Goal: Task Accomplishment & Management: Manage account settings

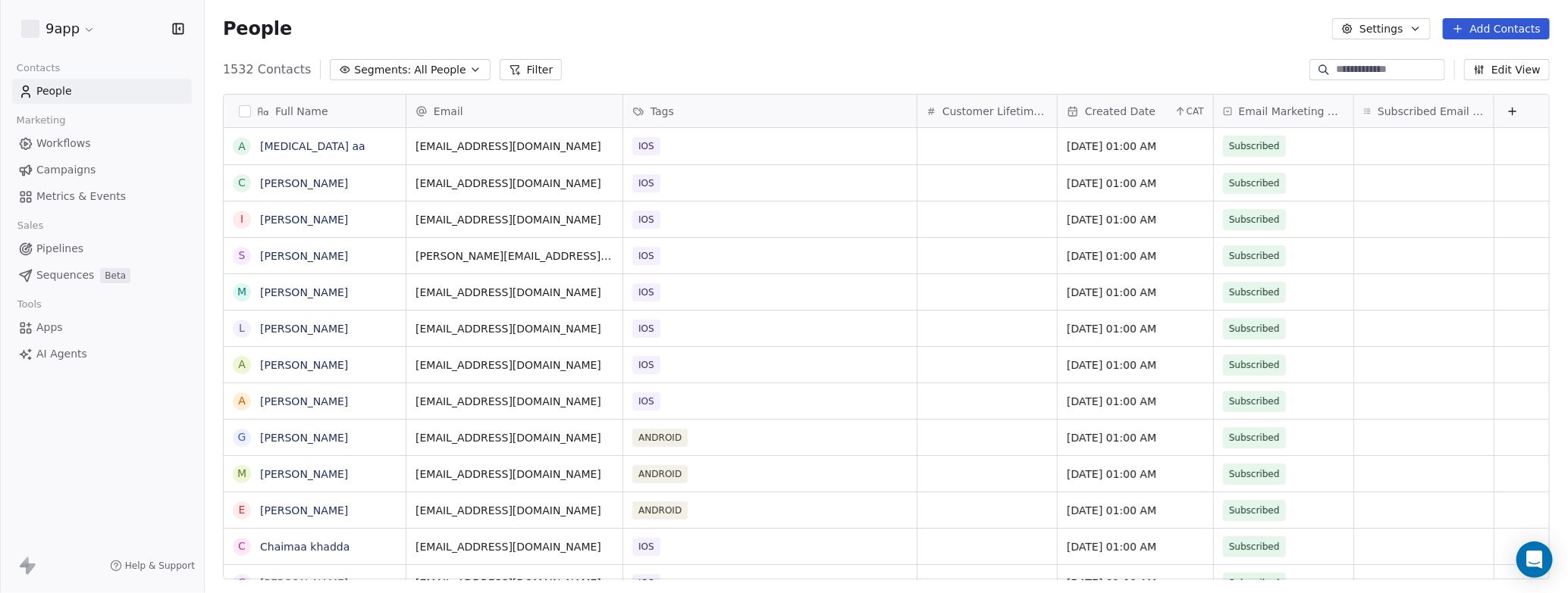
scroll to position [510, 1352]
click at [63, 141] on span "Workflows" at bounding box center [63, 143] width 54 height 16
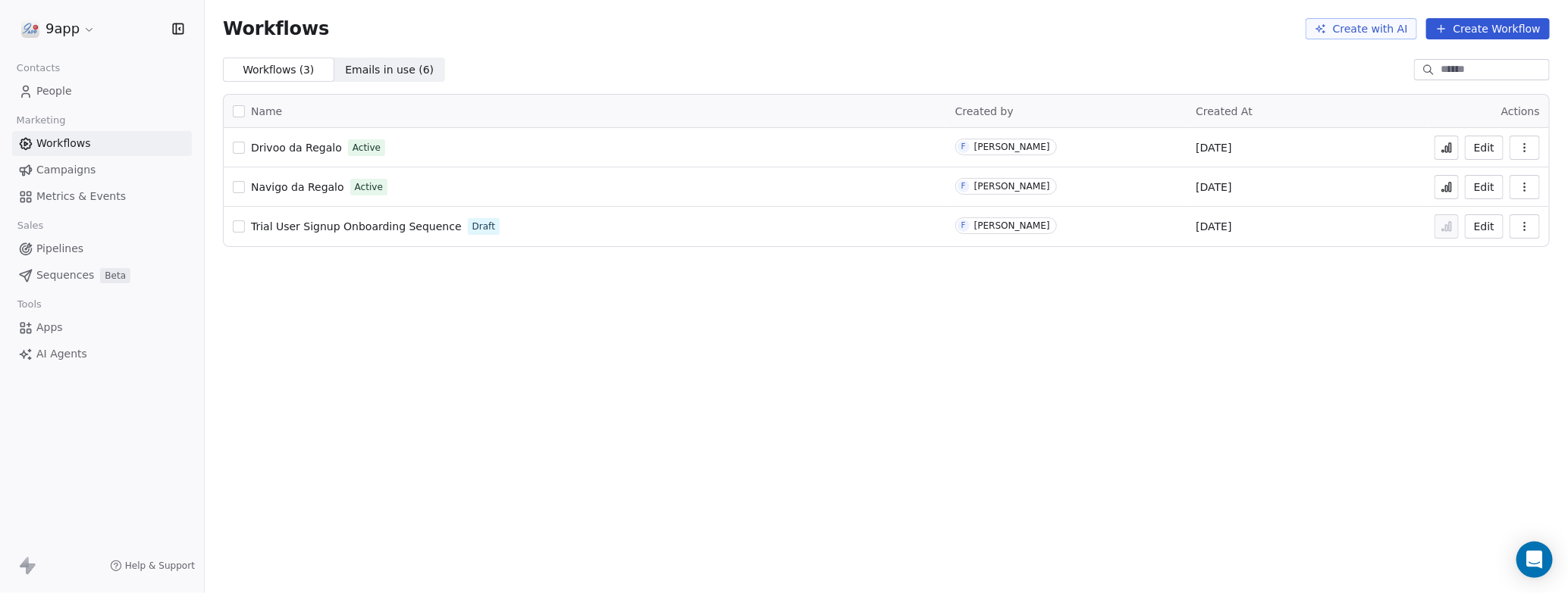
click at [60, 170] on span "Campaigns" at bounding box center [65, 170] width 59 height 16
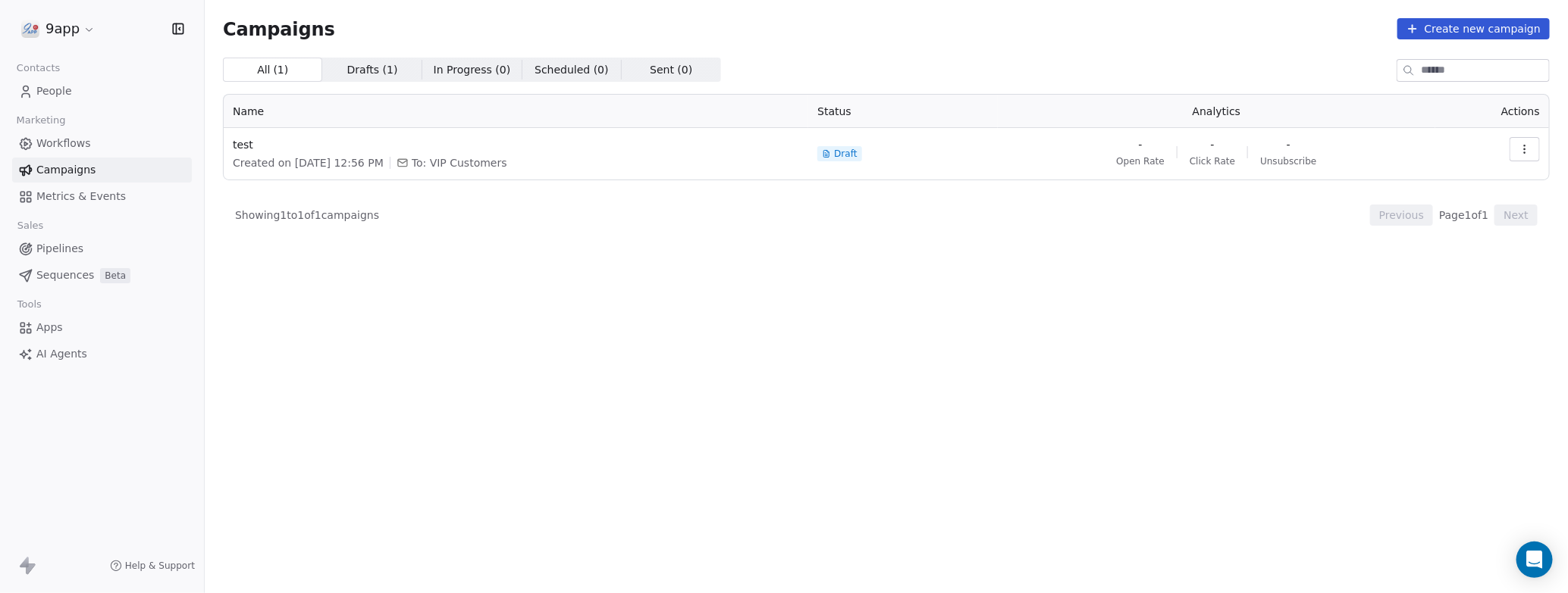
click at [53, 150] on span "Workflows" at bounding box center [63, 143] width 54 height 16
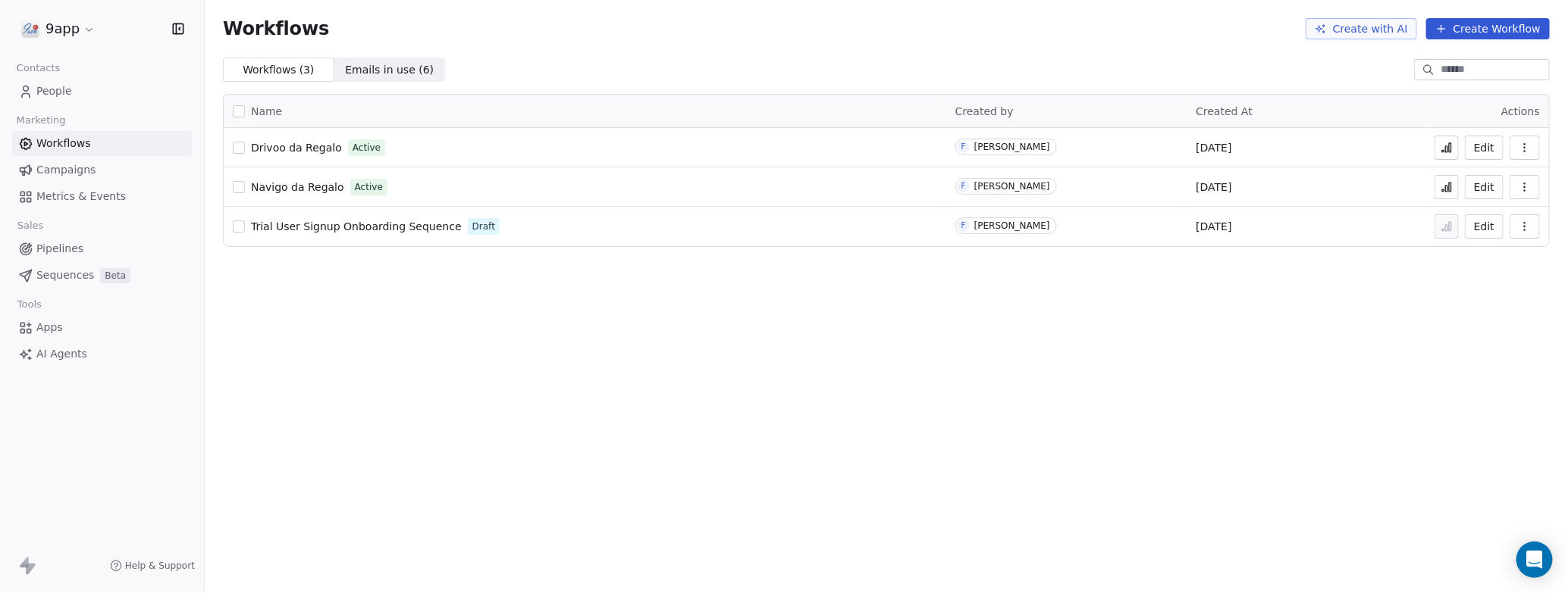
click at [1446, 147] on icon at bounding box center [1447, 148] width 12 height 12
click at [48, 94] on span "People" at bounding box center [54, 91] width 36 height 16
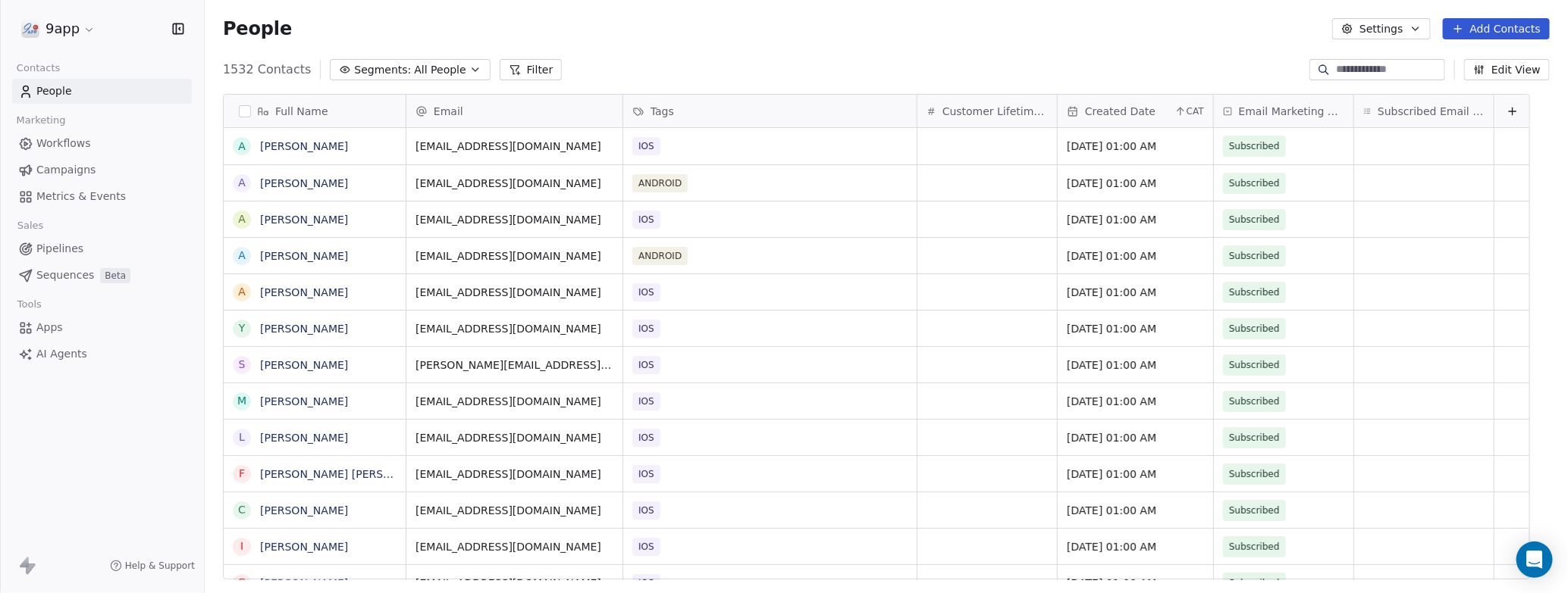
scroll to position [510, 1352]
click at [1318, 64] on icon at bounding box center [1324, 69] width 12 height 12
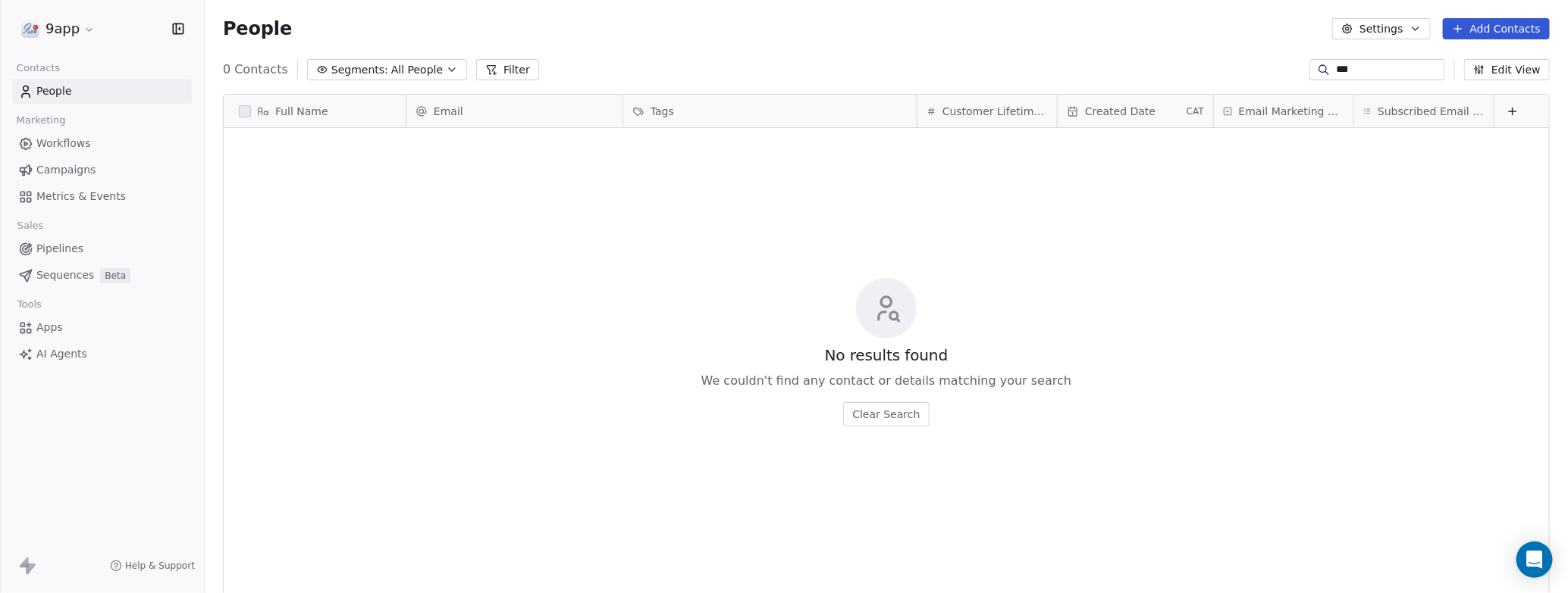
type input "**********"
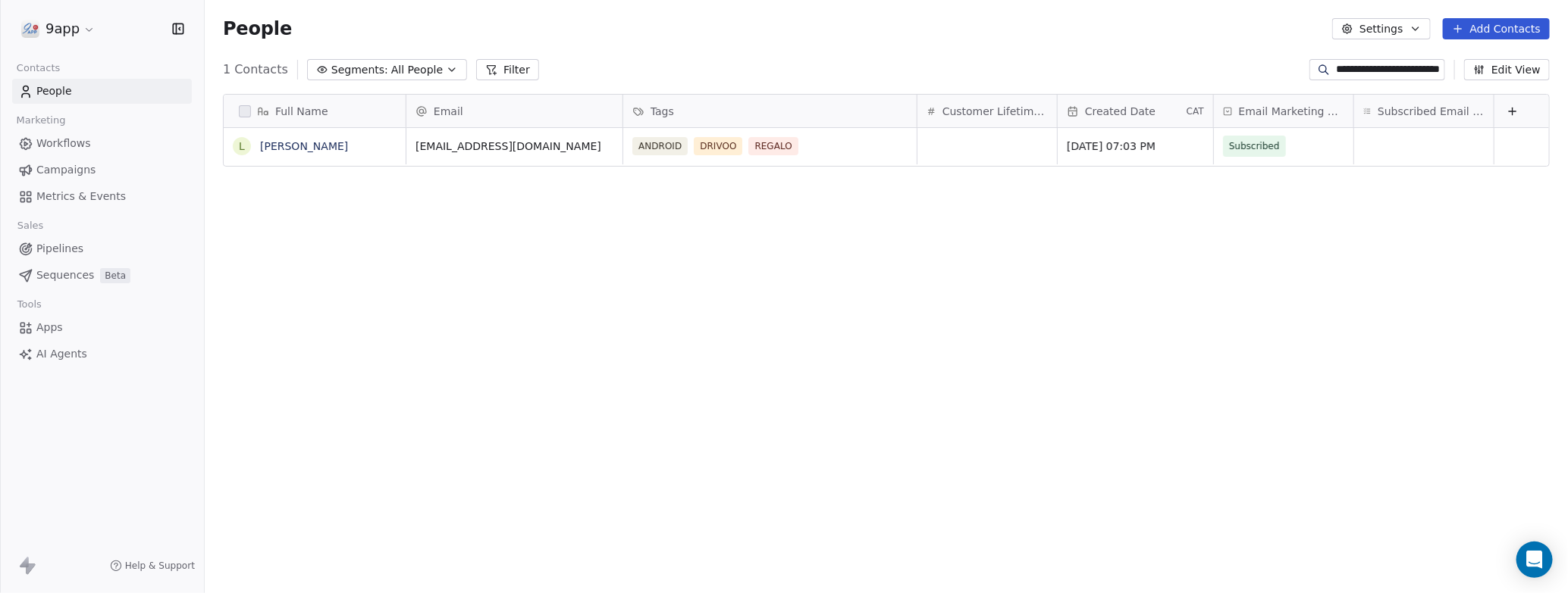
click at [93, 198] on span "Metrics & Events" at bounding box center [81, 197] width 90 height 16
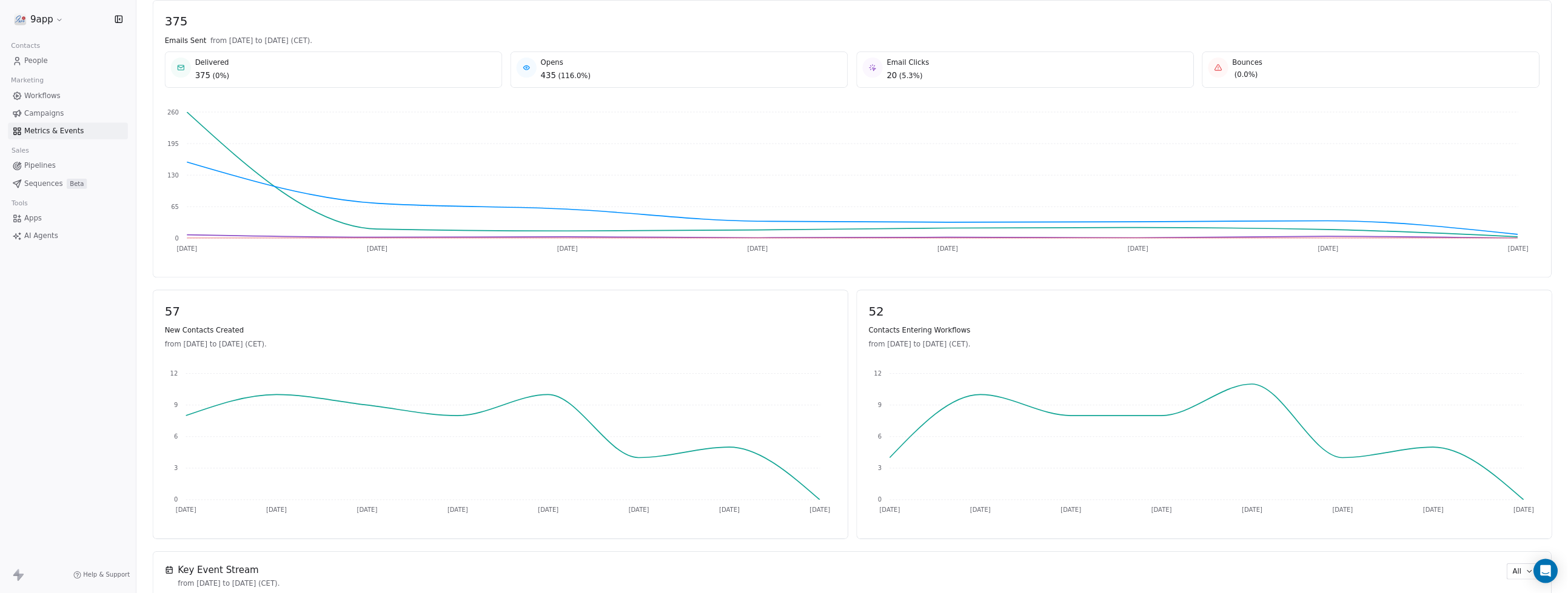
scroll to position [197, 0]
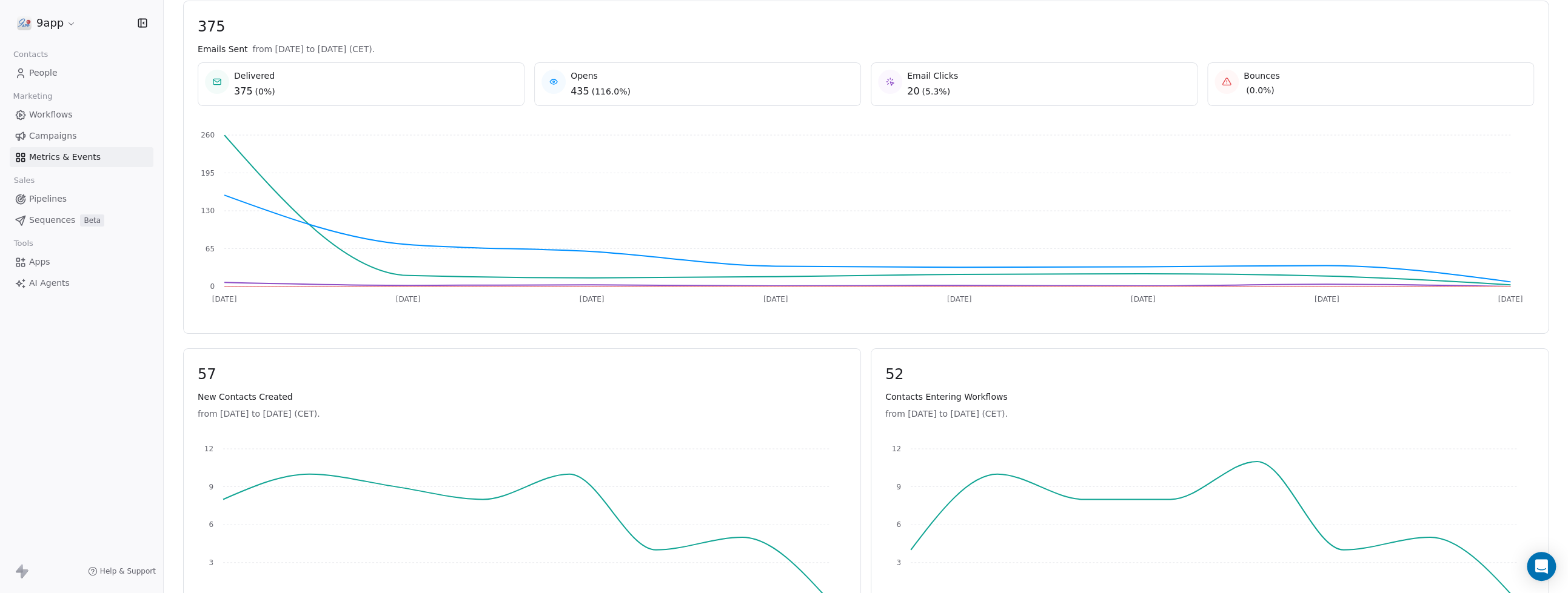
click at [579, 358] on div "57 New Contacts Created from Sep 23rd 2025 to Sep 30th 2025 (CET). Sep 23 Sep 2…" at bounding box center [522, 498] width 678 height 299
click at [586, 373] on span "57" at bounding box center [522, 374] width 649 height 18
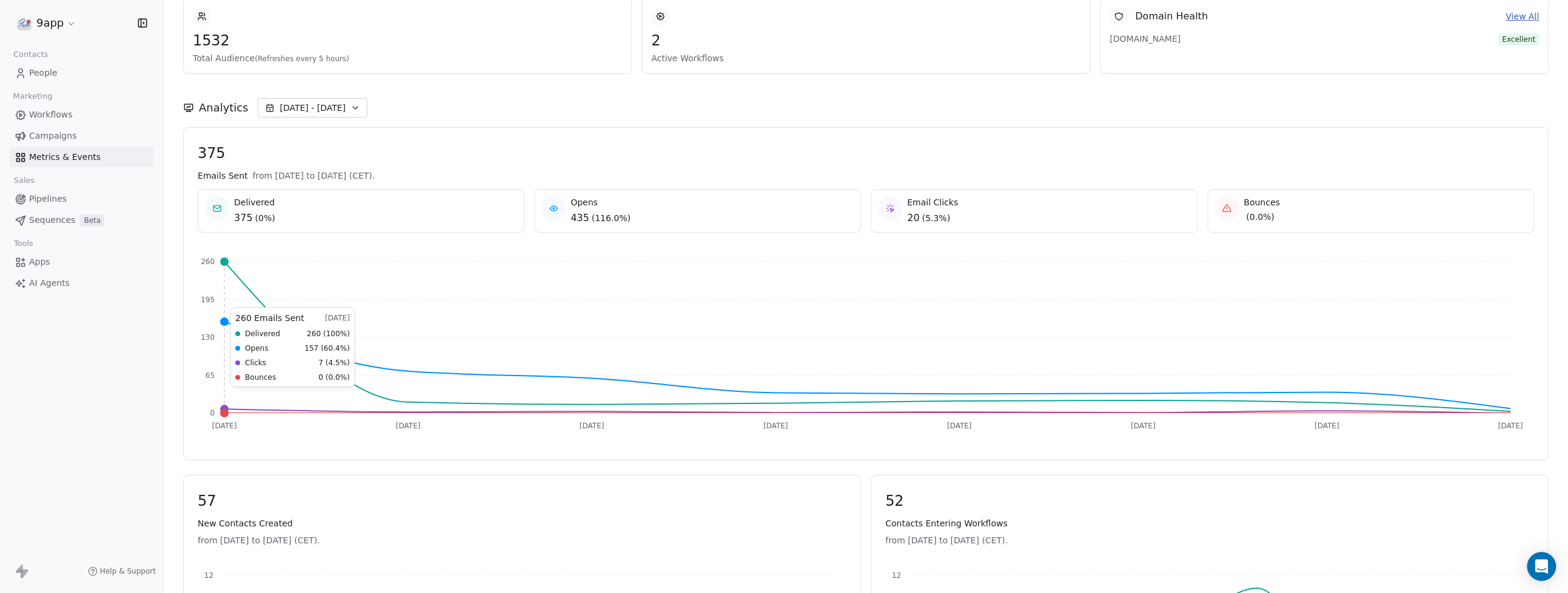
scroll to position [0, 0]
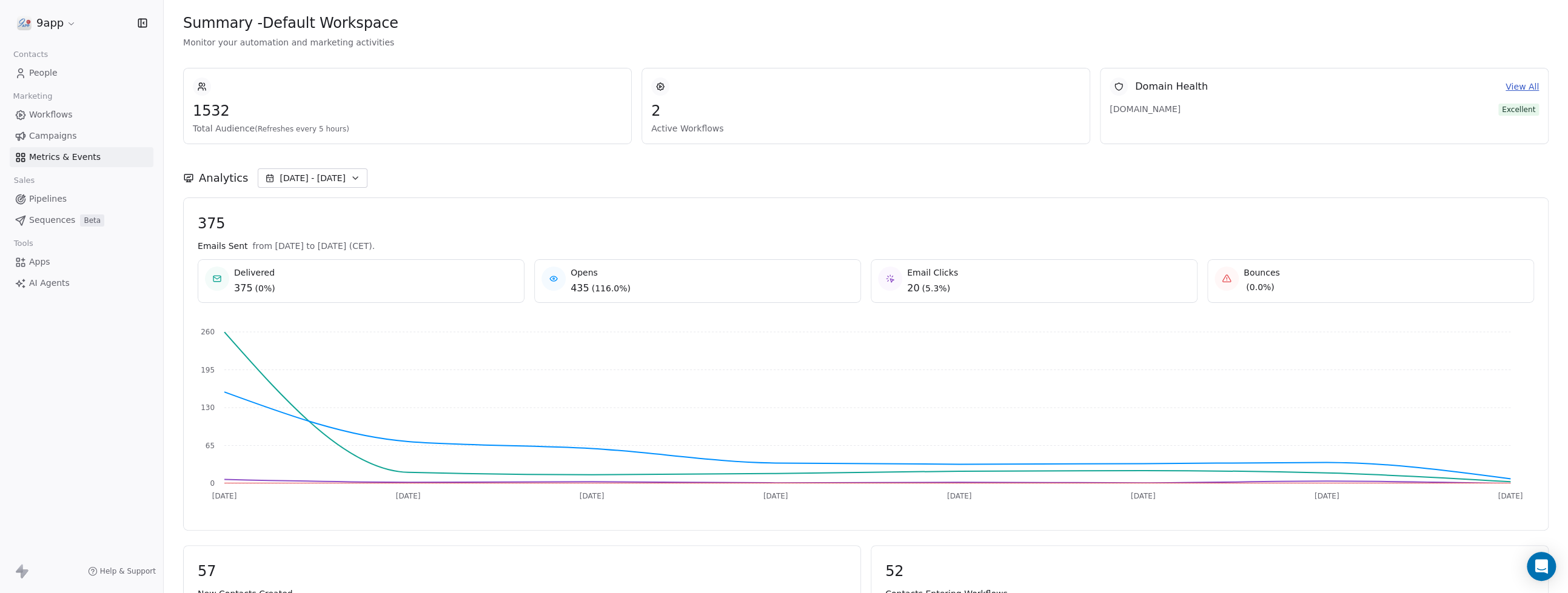
click at [346, 183] on button "Sep 23 - Sep 30" at bounding box center [313, 178] width 110 height 20
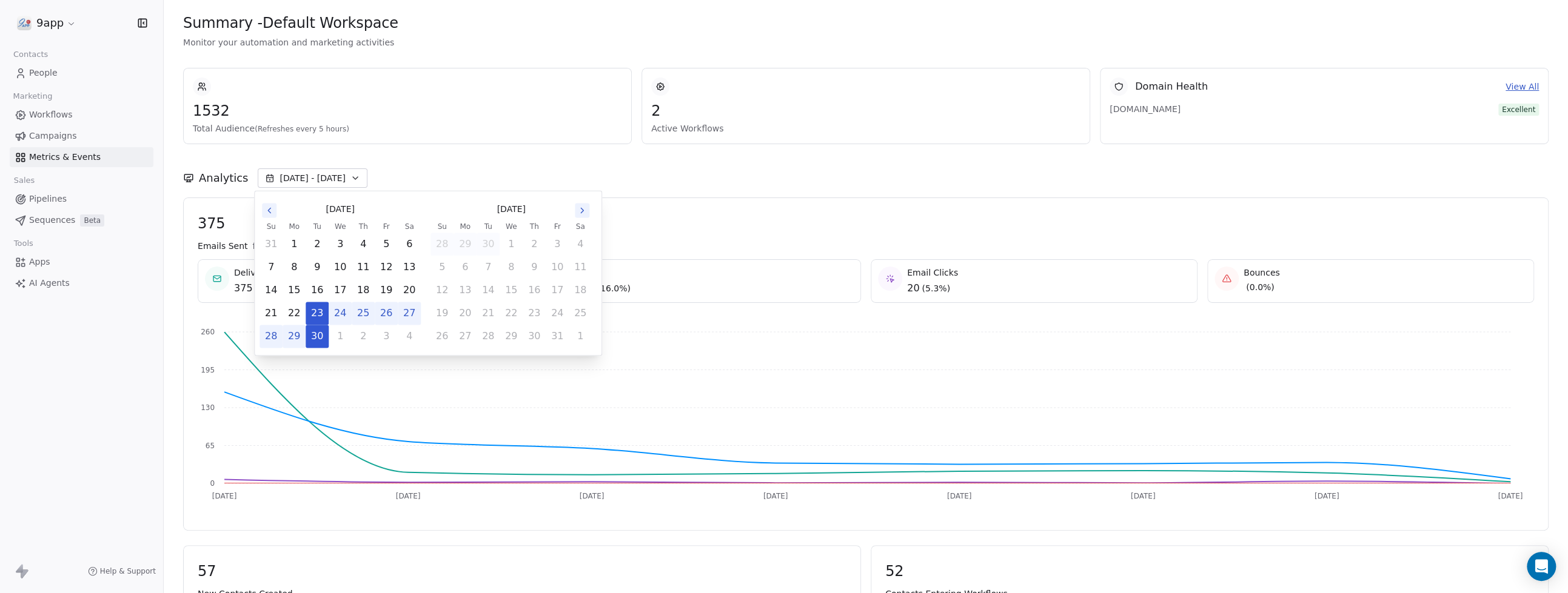
click at [442, 136] on div "1532 Total Audience (Refreshes every 5 hours)" at bounding box center [407, 106] width 449 height 77
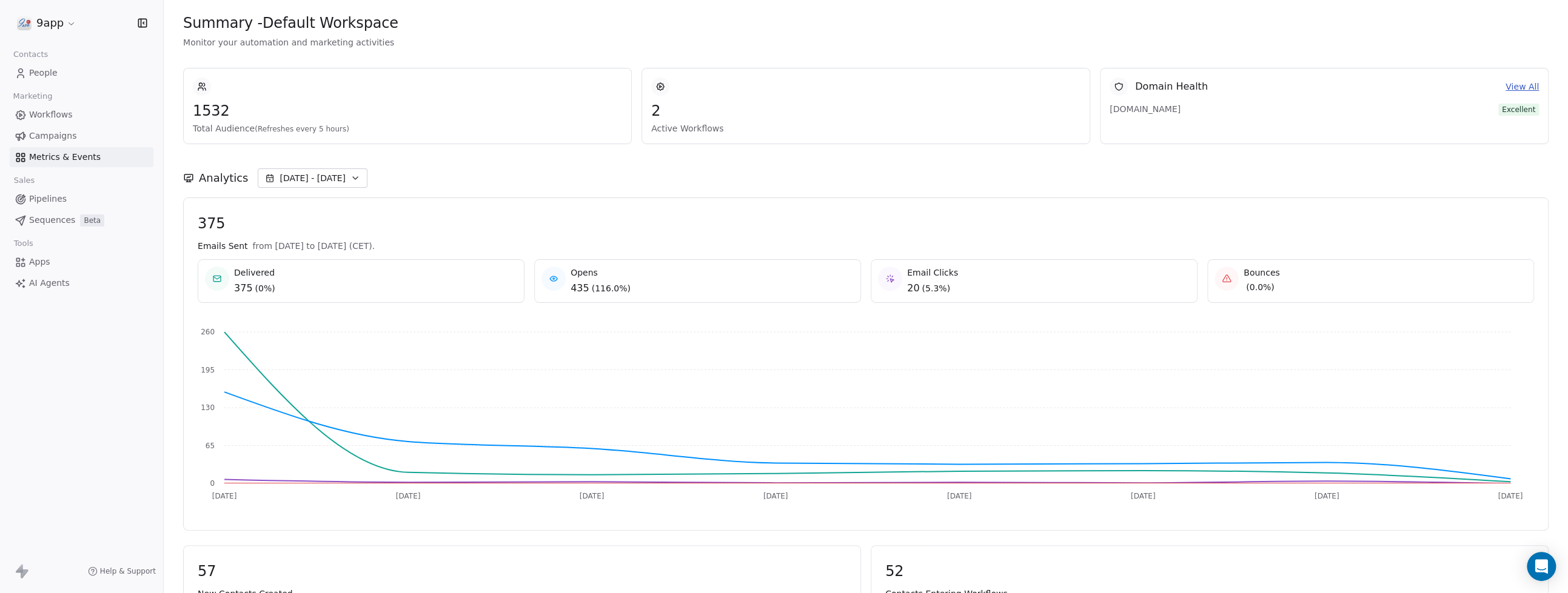
click at [348, 172] on button "Sep 23 - Sep 30" at bounding box center [313, 178] width 110 height 20
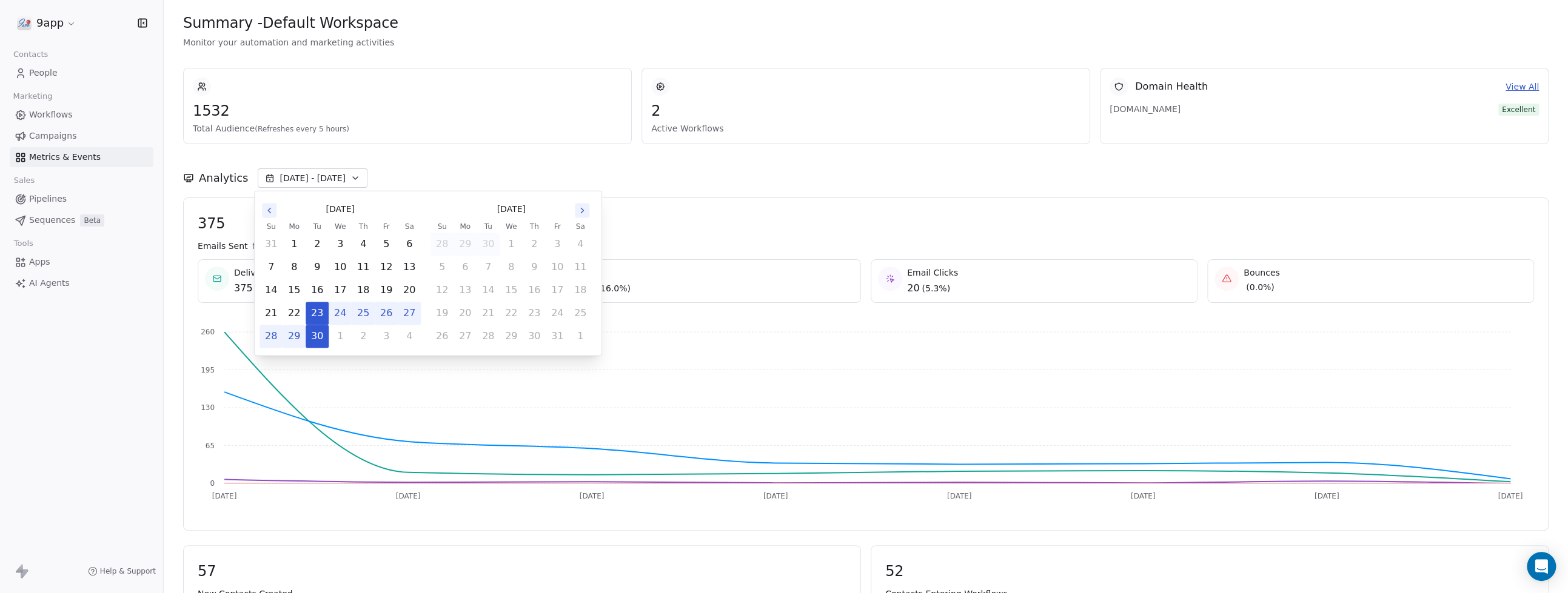
click at [416, 155] on div "Analytics Sep 23 - Sep 30" at bounding box center [866, 171] width 1365 height 53
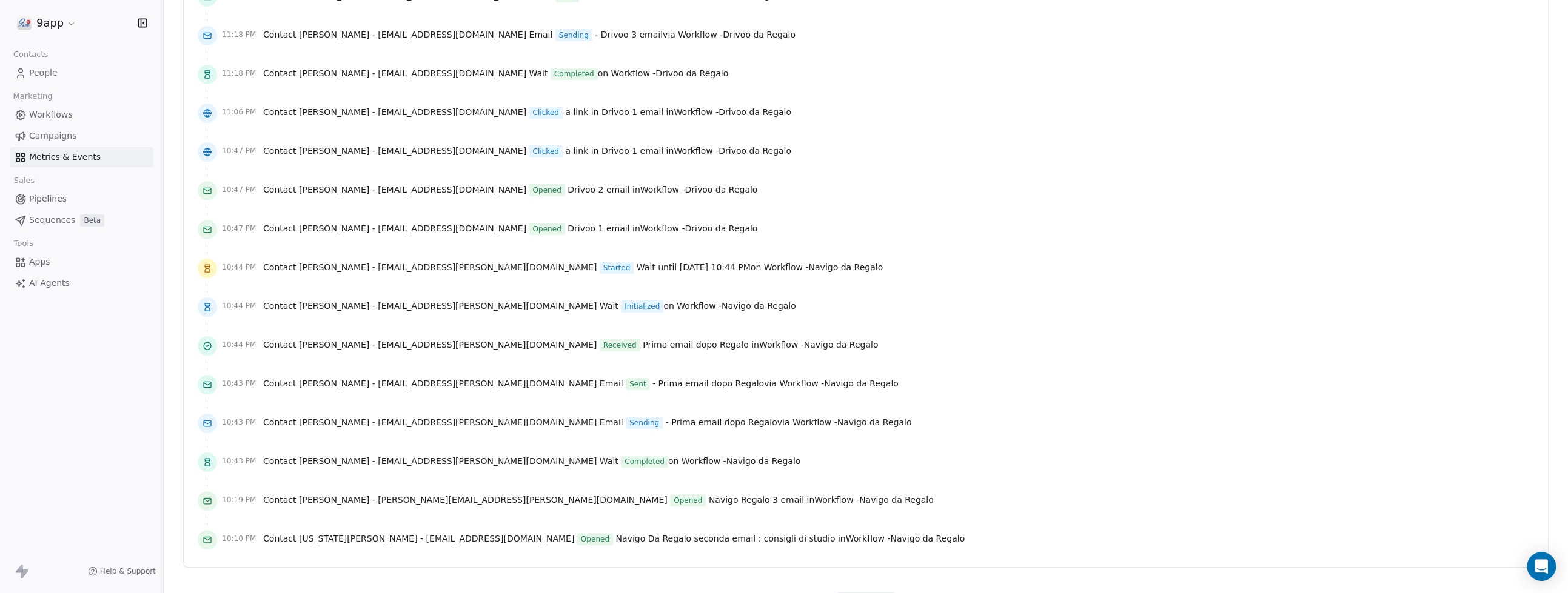
scroll to position [2380, 0]
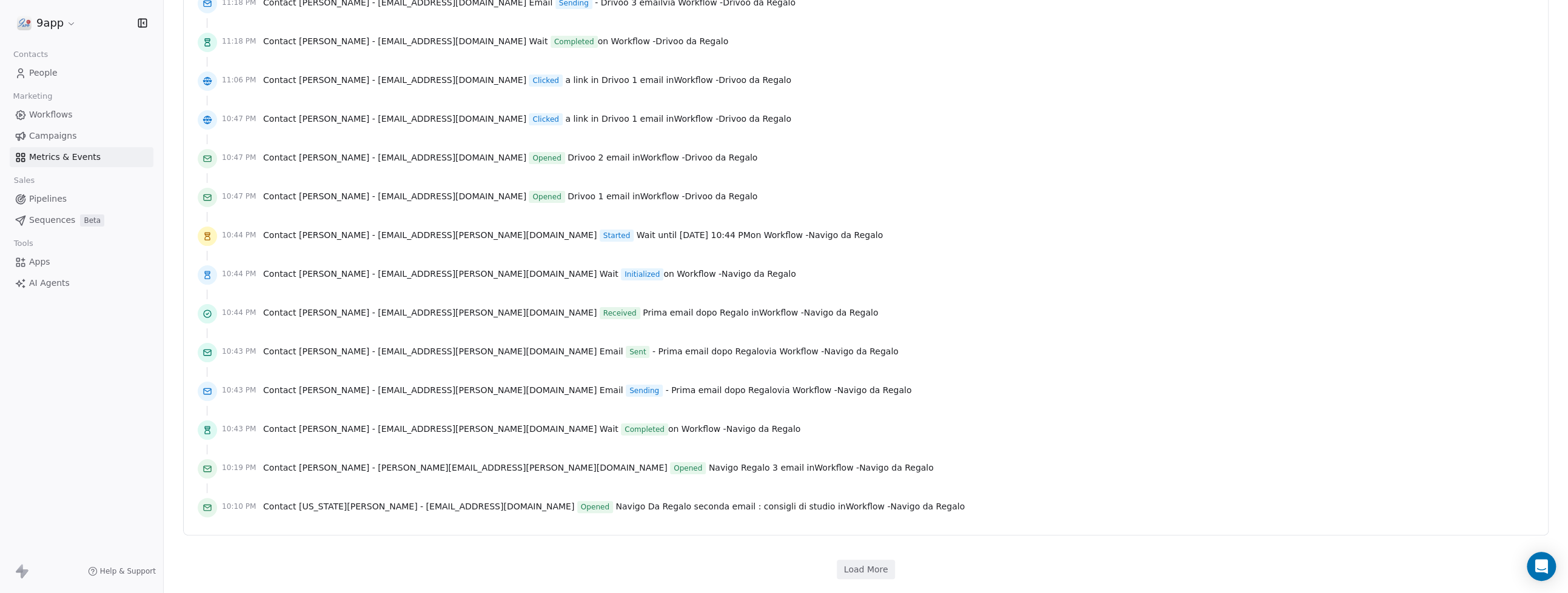
click at [44, 200] on span "Pipelines" at bounding box center [47, 199] width 37 height 13
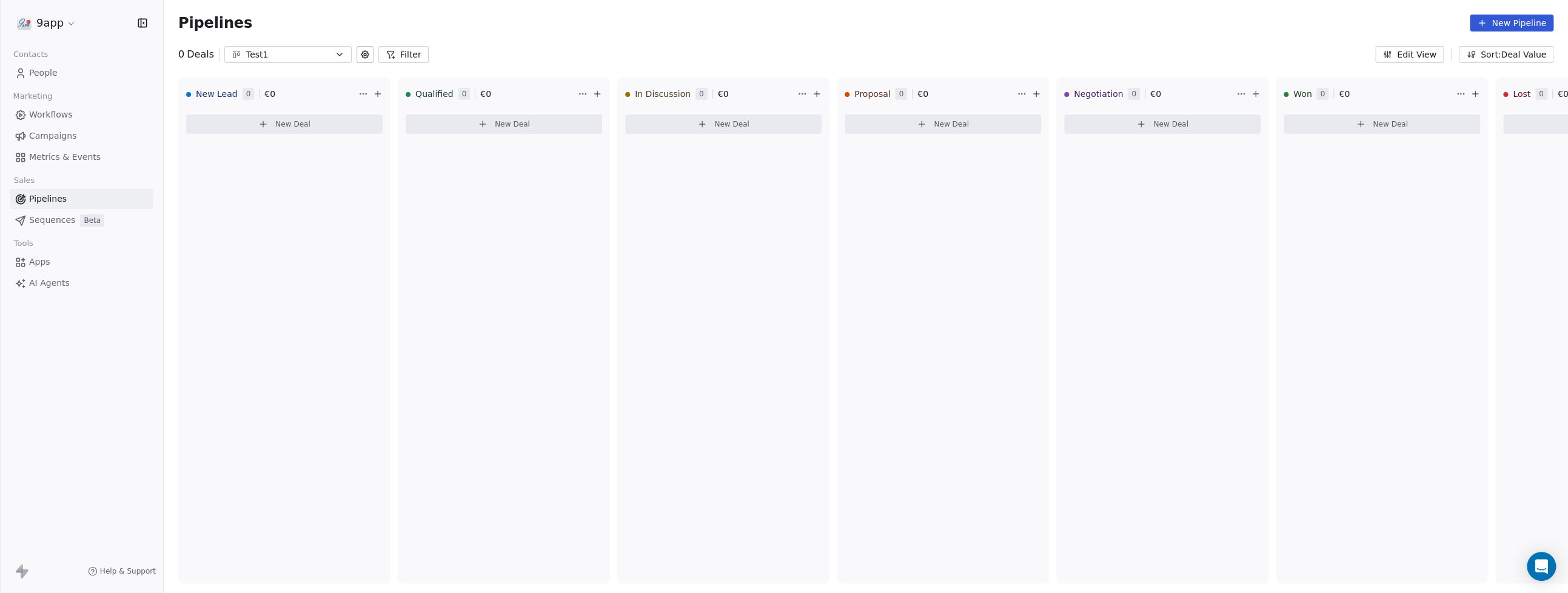
click at [37, 220] on span "Sequences" at bounding box center [52, 220] width 46 height 13
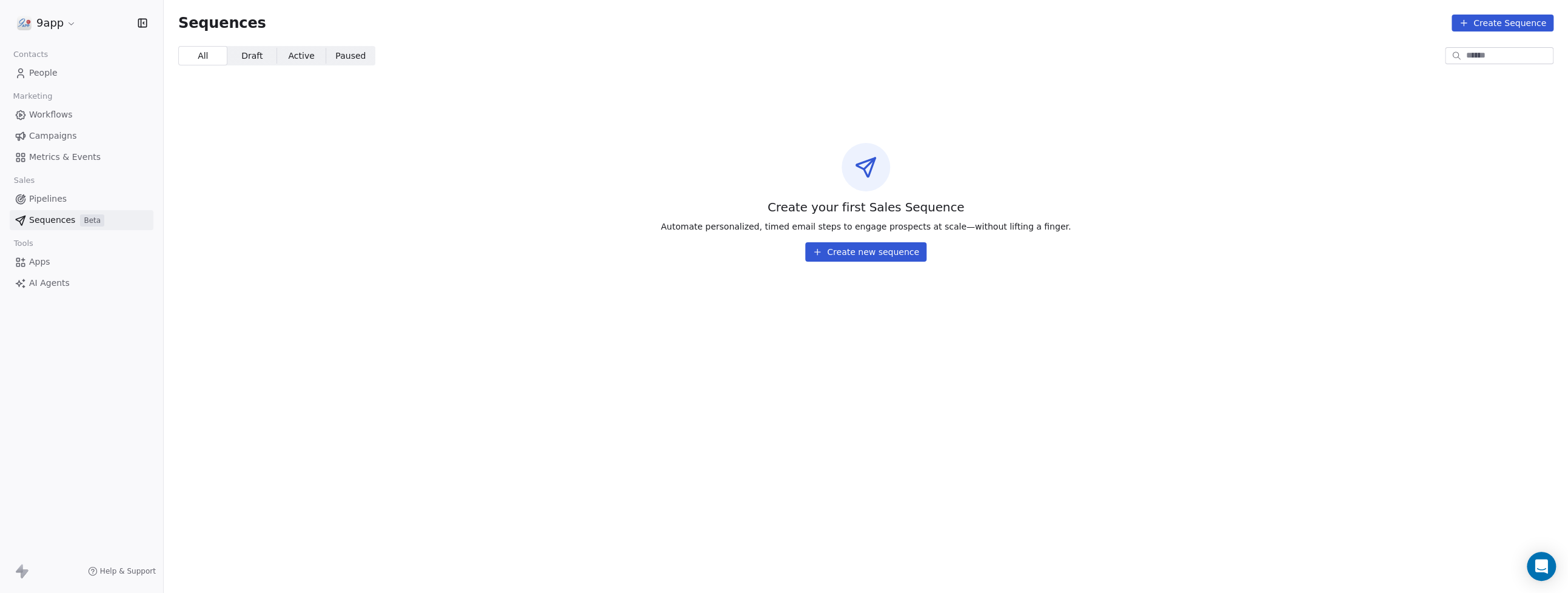
click at [56, 135] on span "Campaigns" at bounding box center [52, 136] width 47 height 13
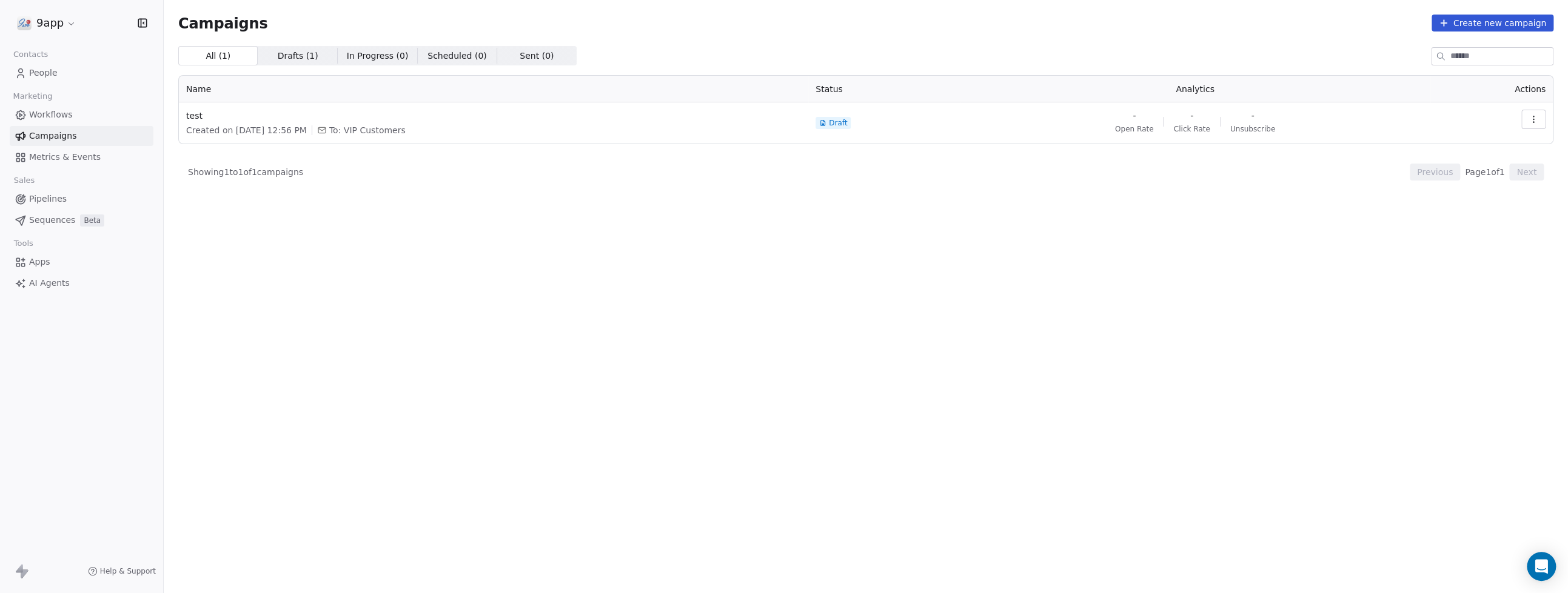
click at [46, 200] on span "Pipelines" at bounding box center [47, 199] width 37 height 13
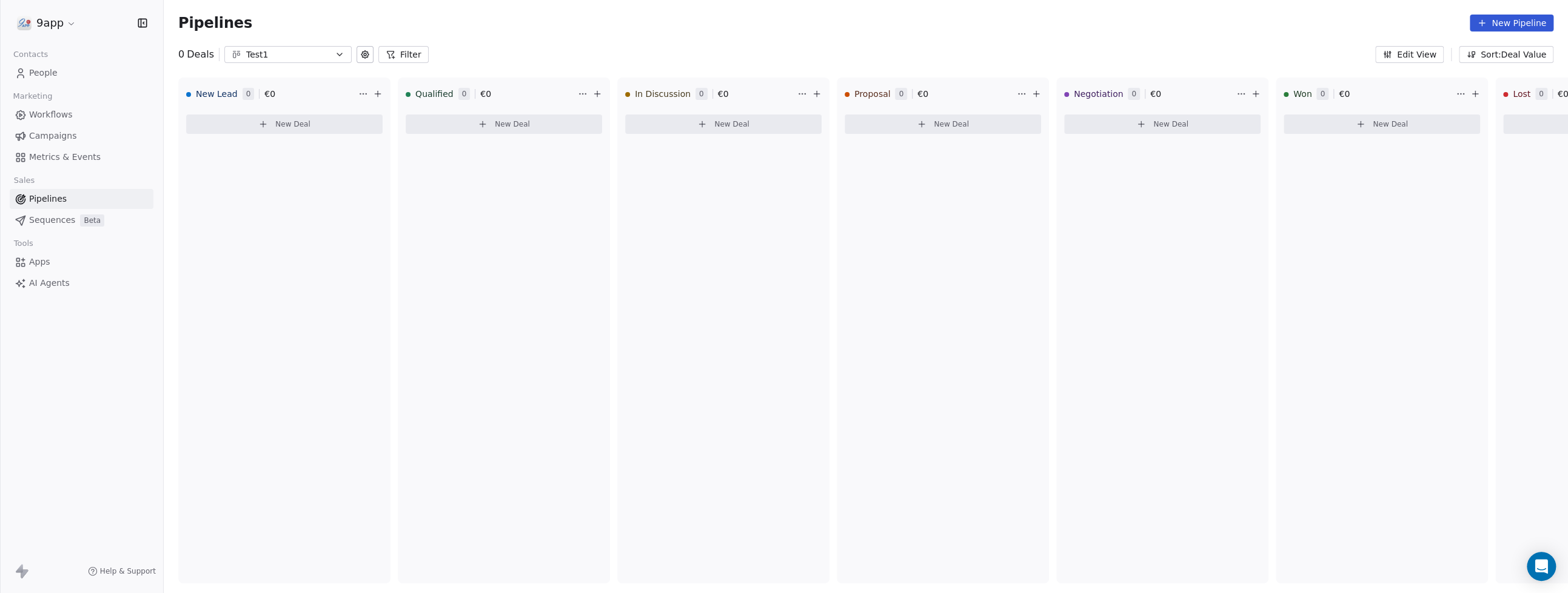
click at [53, 130] on span "Campaigns" at bounding box center [52, 136] width 47 height 13
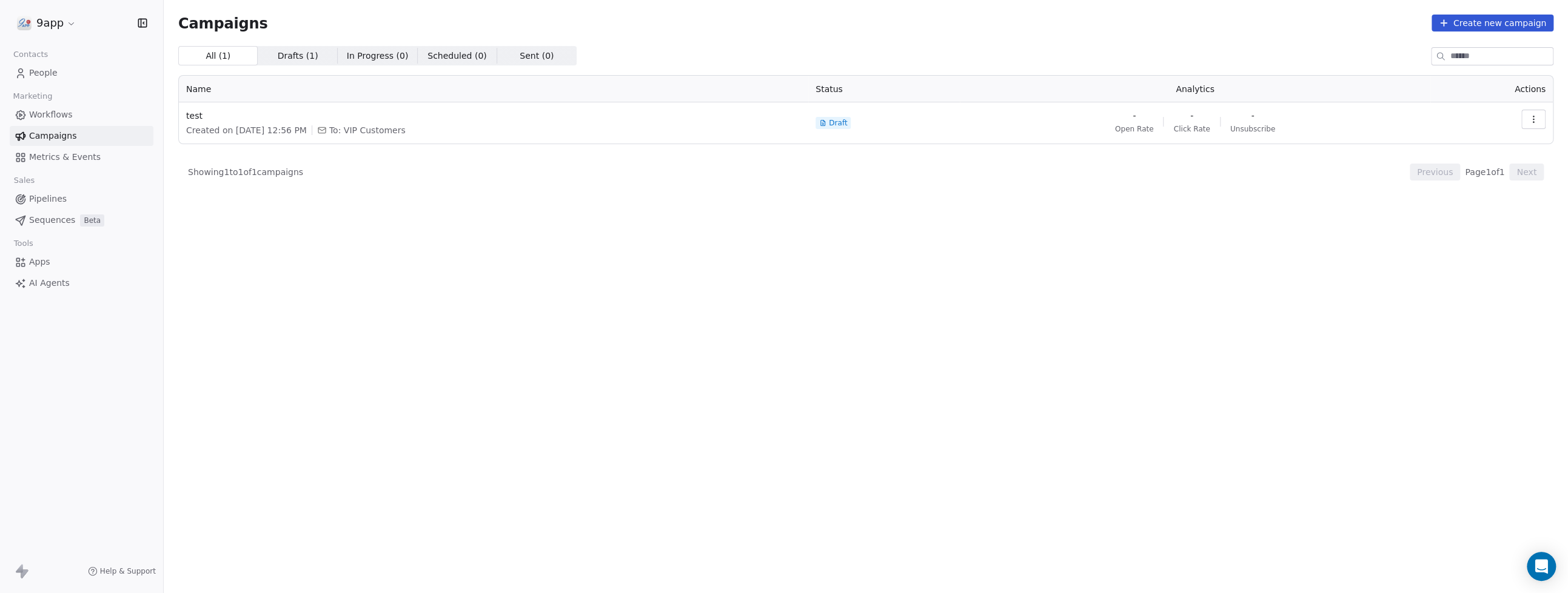
click at [53, 114] on span "Workflows" at bounding box center [51, 115] width 44 height 13
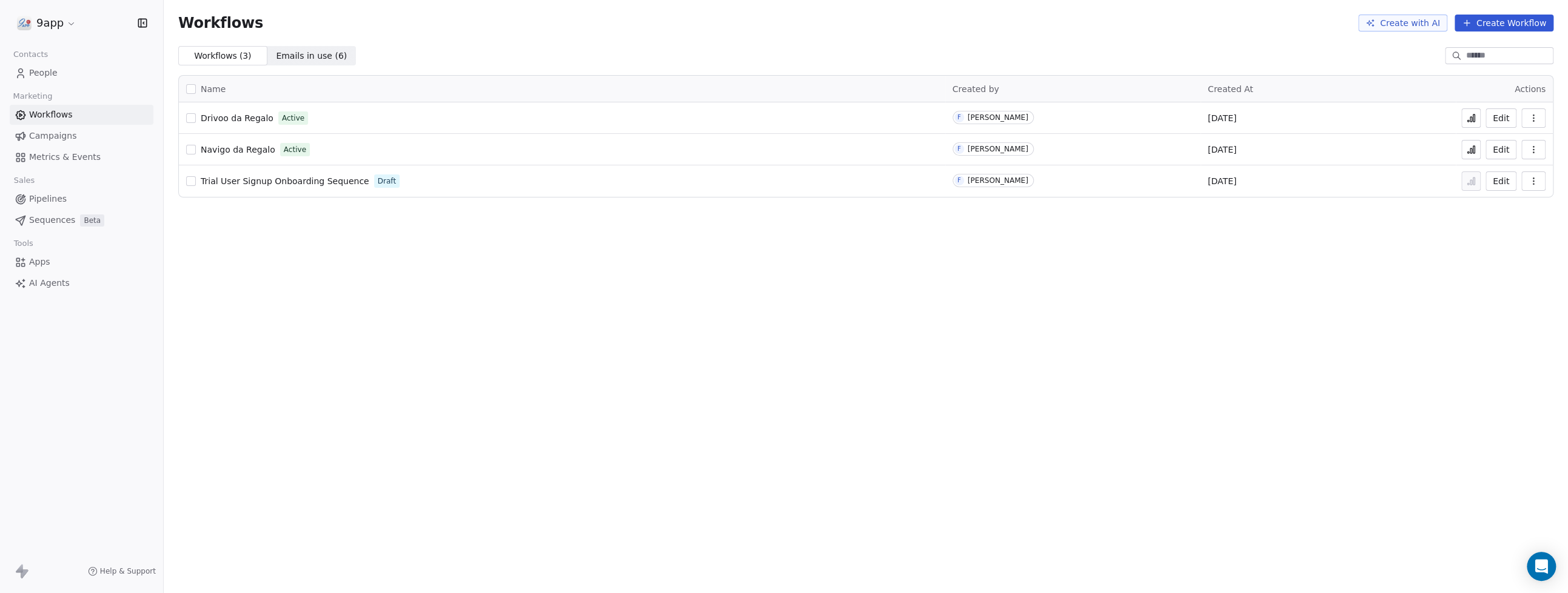
click at [37, 74] on span "People" at bounding box center [43, 73] width 29 height 13
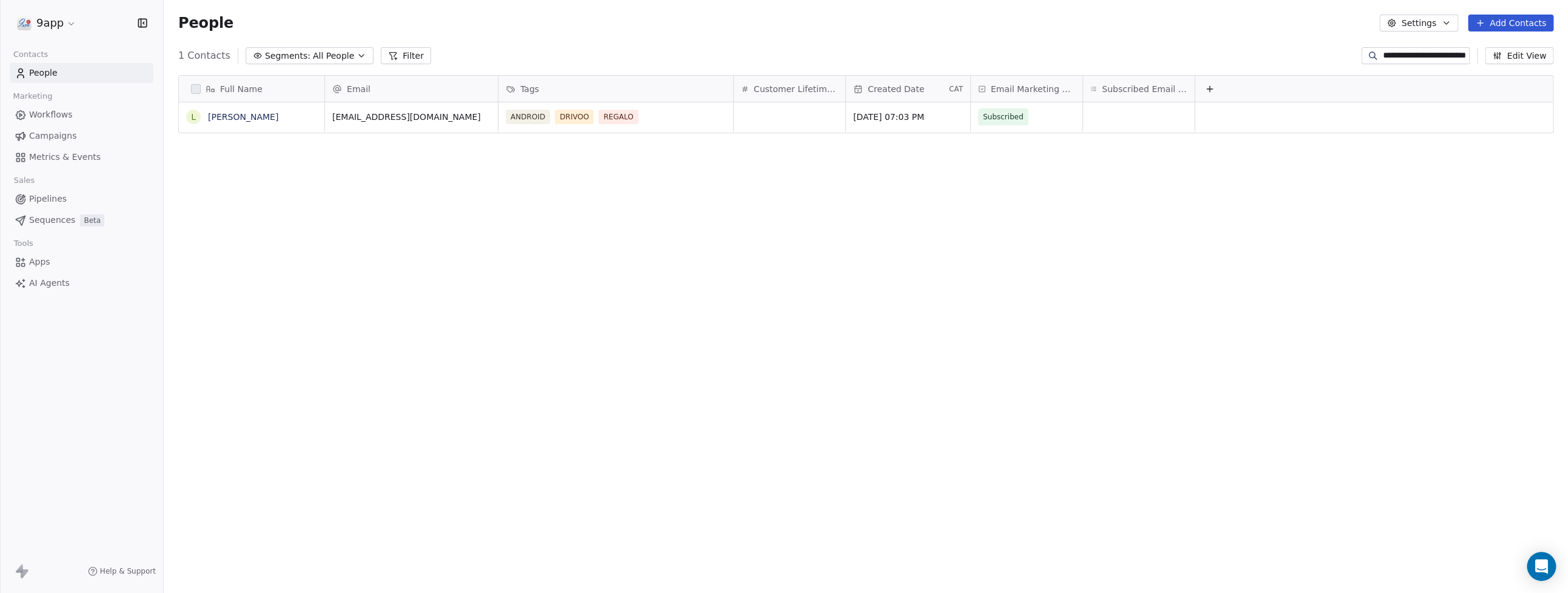
scroll to position [511, 1392]
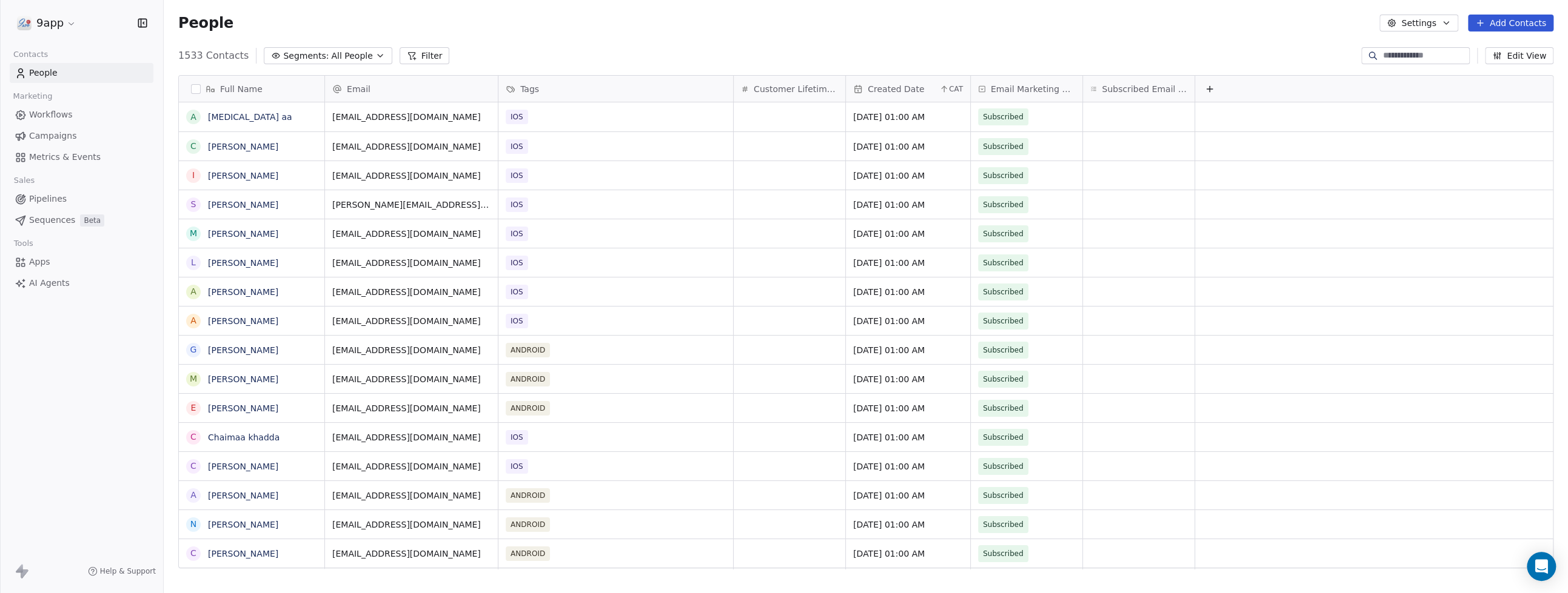
scroll to position [511, 1392]
click at [1397, 55] on input at bounding box center [1425, 56] width 85 height 12
type input "**********"
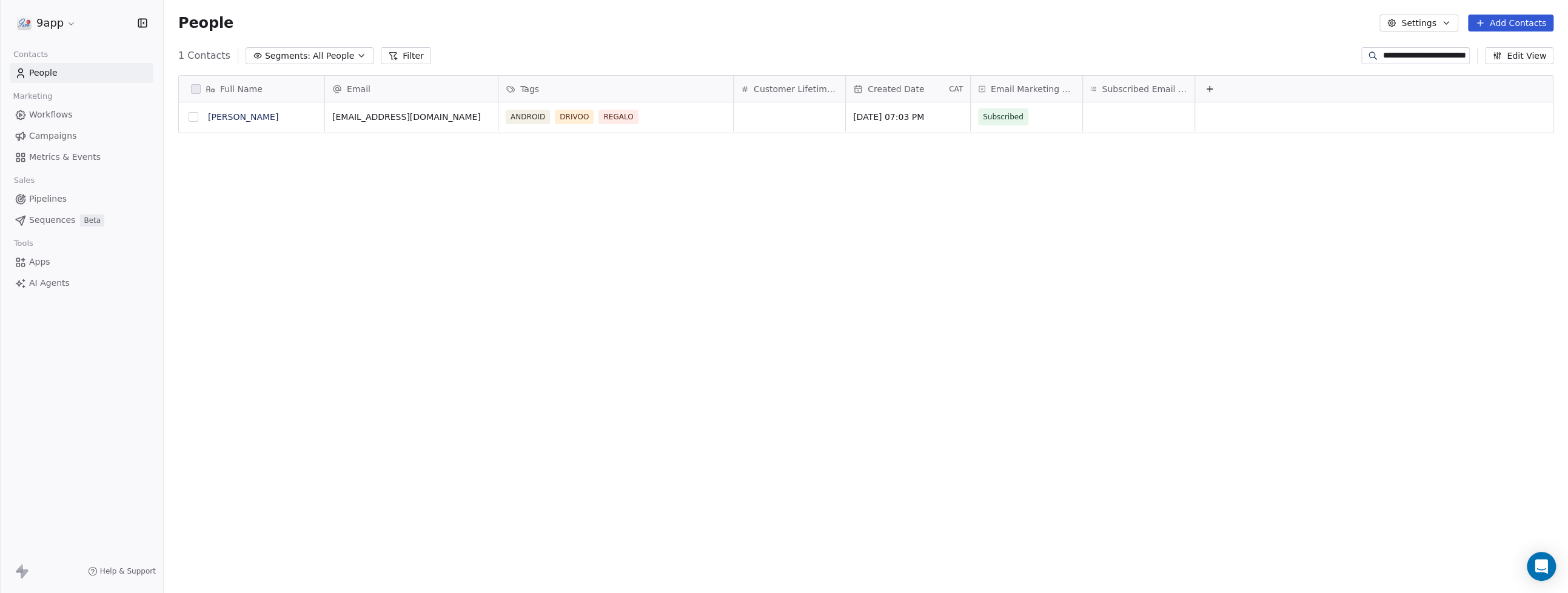
click at [192, 117] on button "grid" at bounding box center [193, 117] width 10 height 10
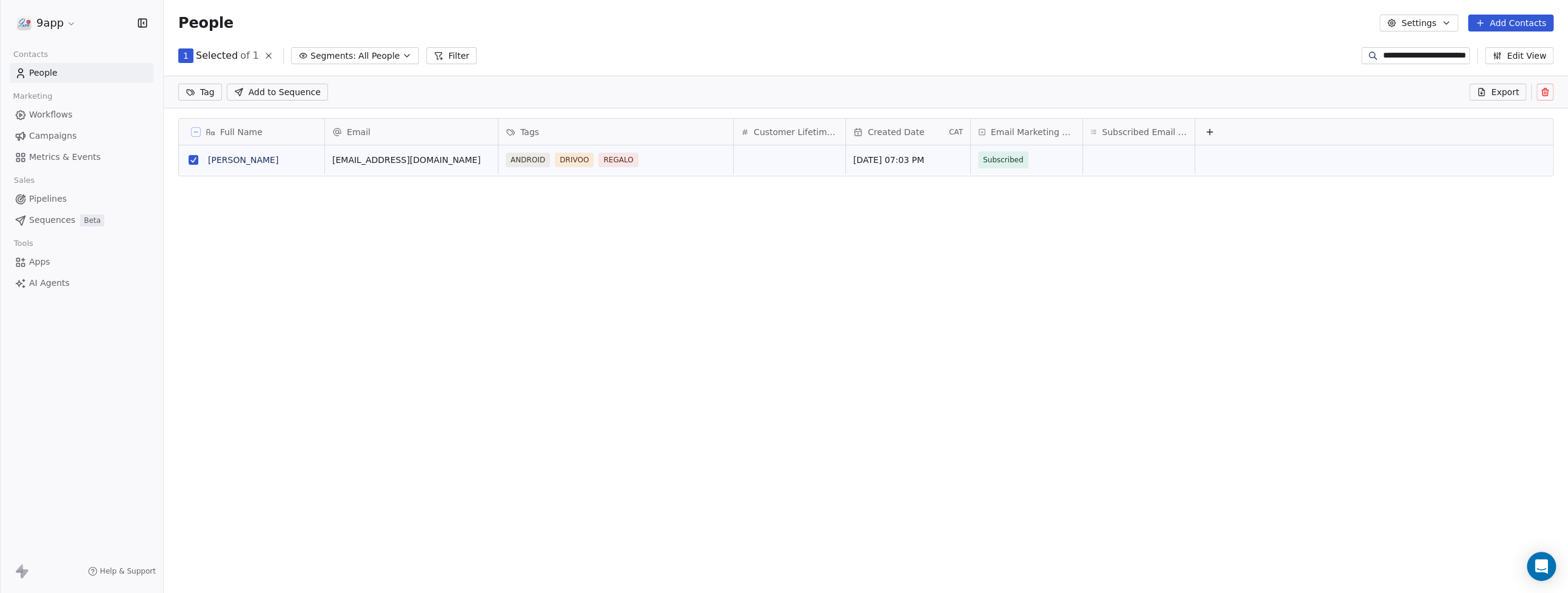
click at [1541, 91] on icon at bounding box center [1545, 92] width 10 height 10
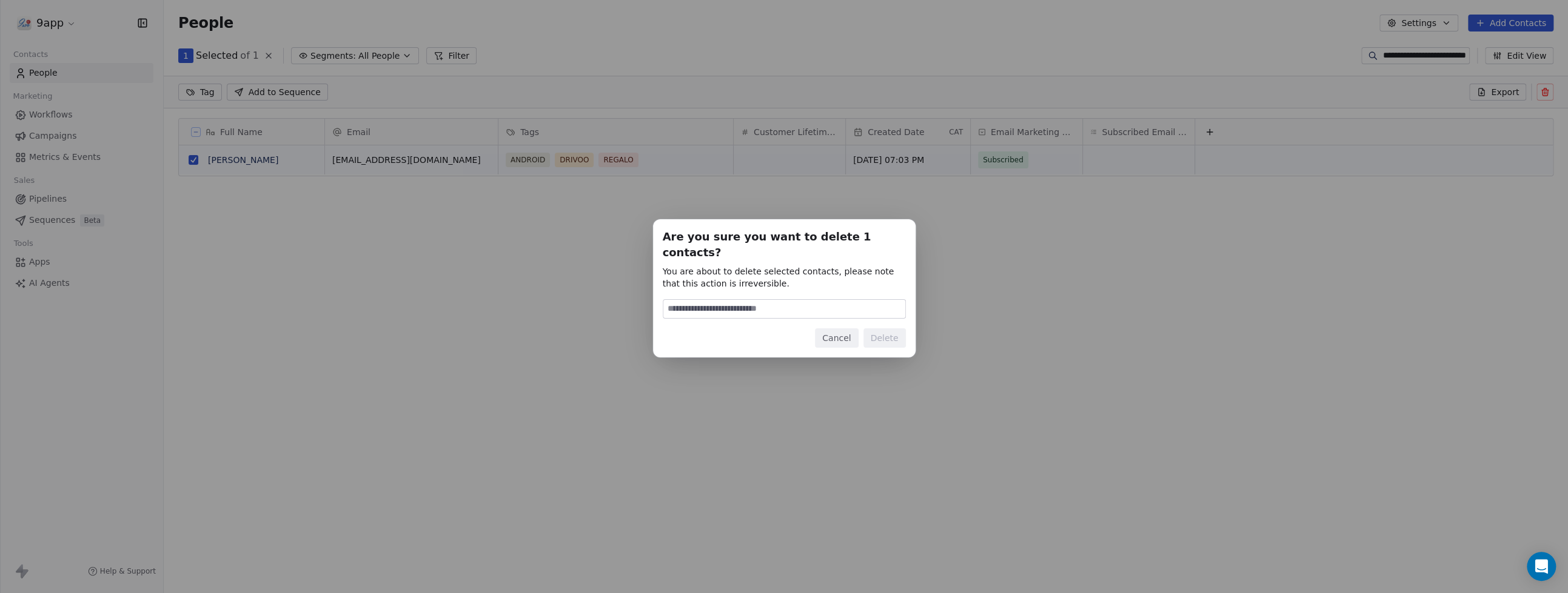
click at [785, 304] on input at bounding box center [784, 309] width 242 height 18
type input "******"
click at [878, 333] on button "Delete" at bounding box center [885, 338] width 42 height 20
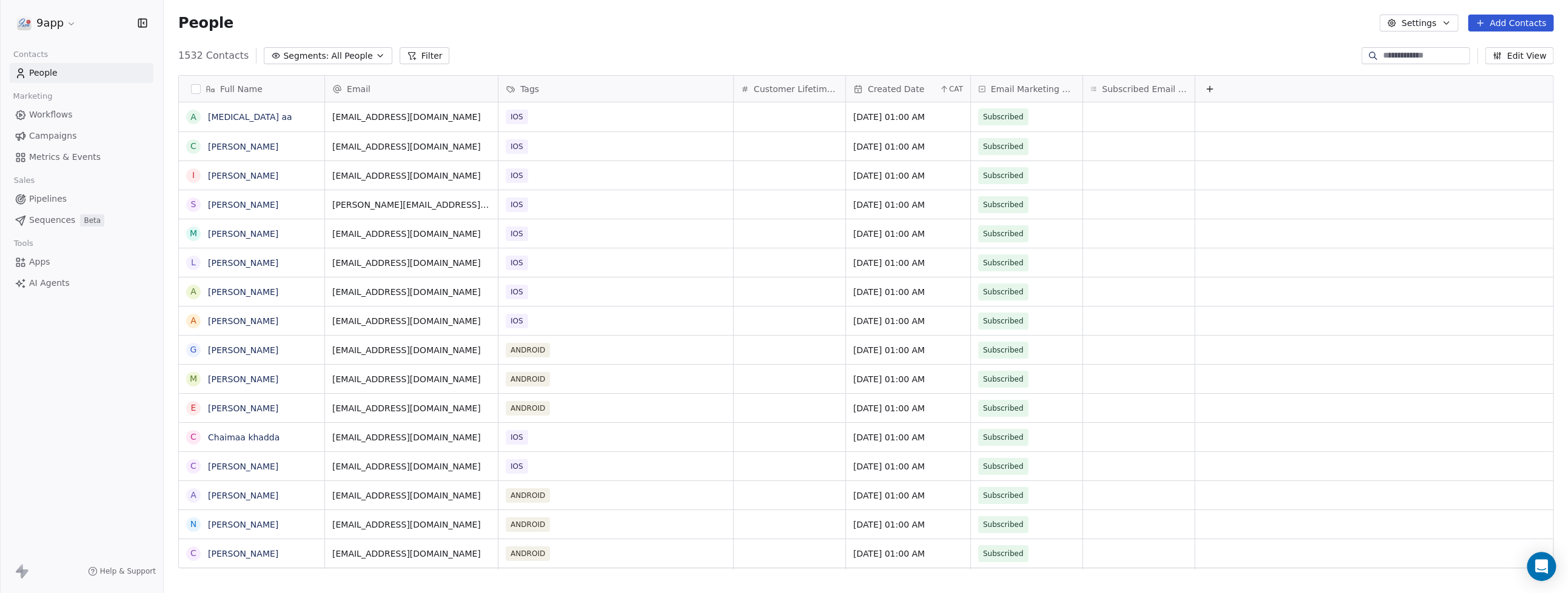
scroll to position [511, 1392]
click at [1398, 54] on input at bounding box center [1425, 56] width 85 height 12
type input "**********"
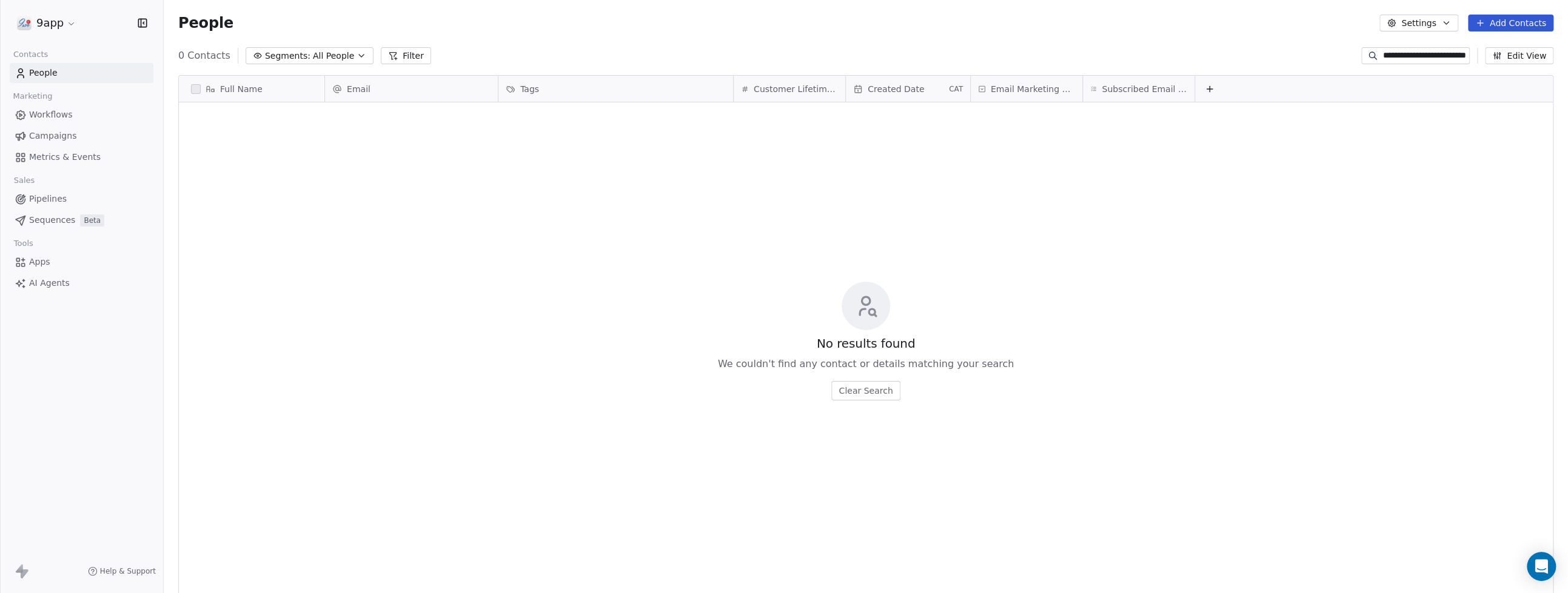
click at [1444, 60] on input "**********" at bounding box center [1425, 56] width 85 height 12
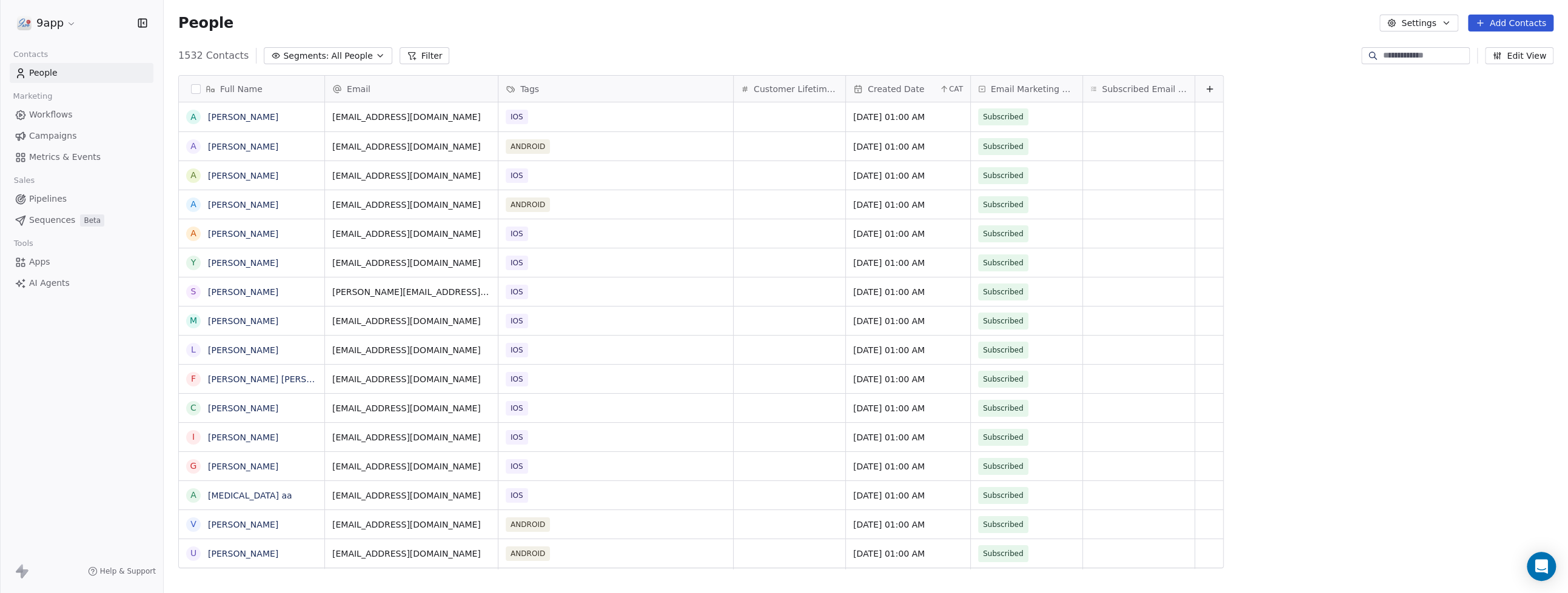
scroll to position [511, 1392]
click at [1388, 58] on input at bounding box center [1425, 56] width 85 height 12
type input "**********"
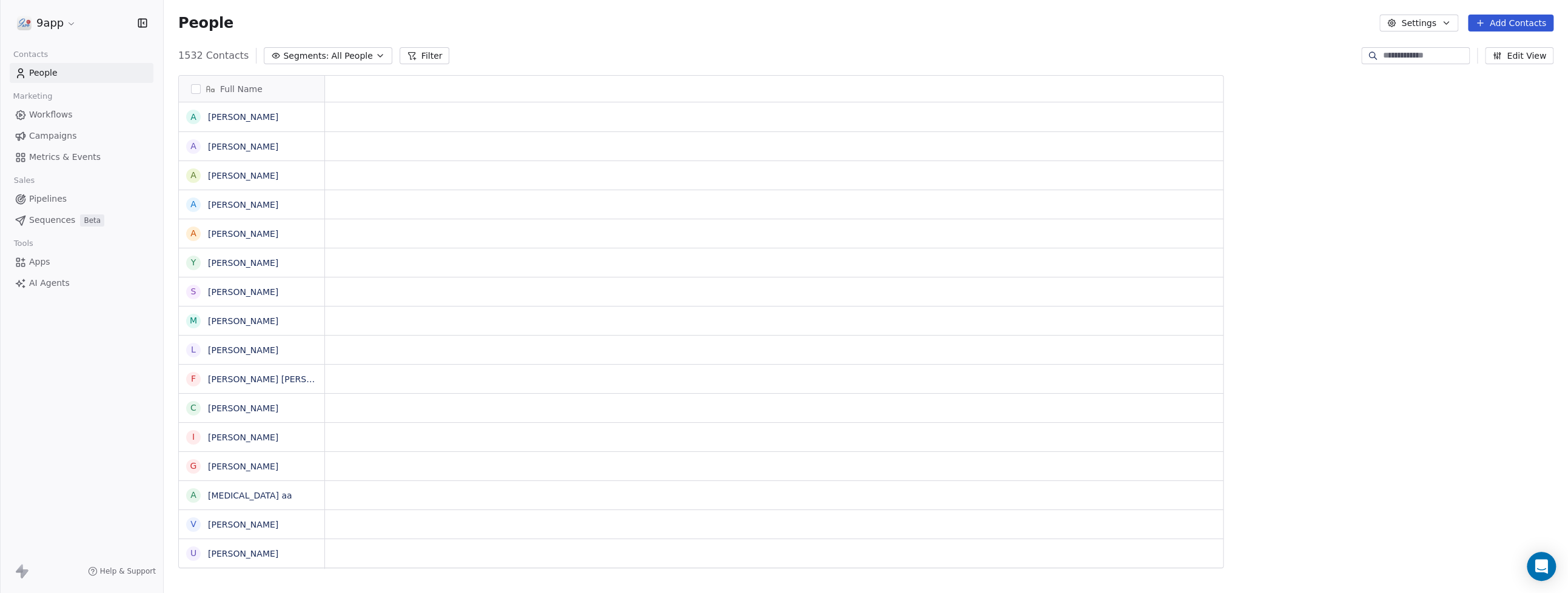
scroll to position [511, 1392]
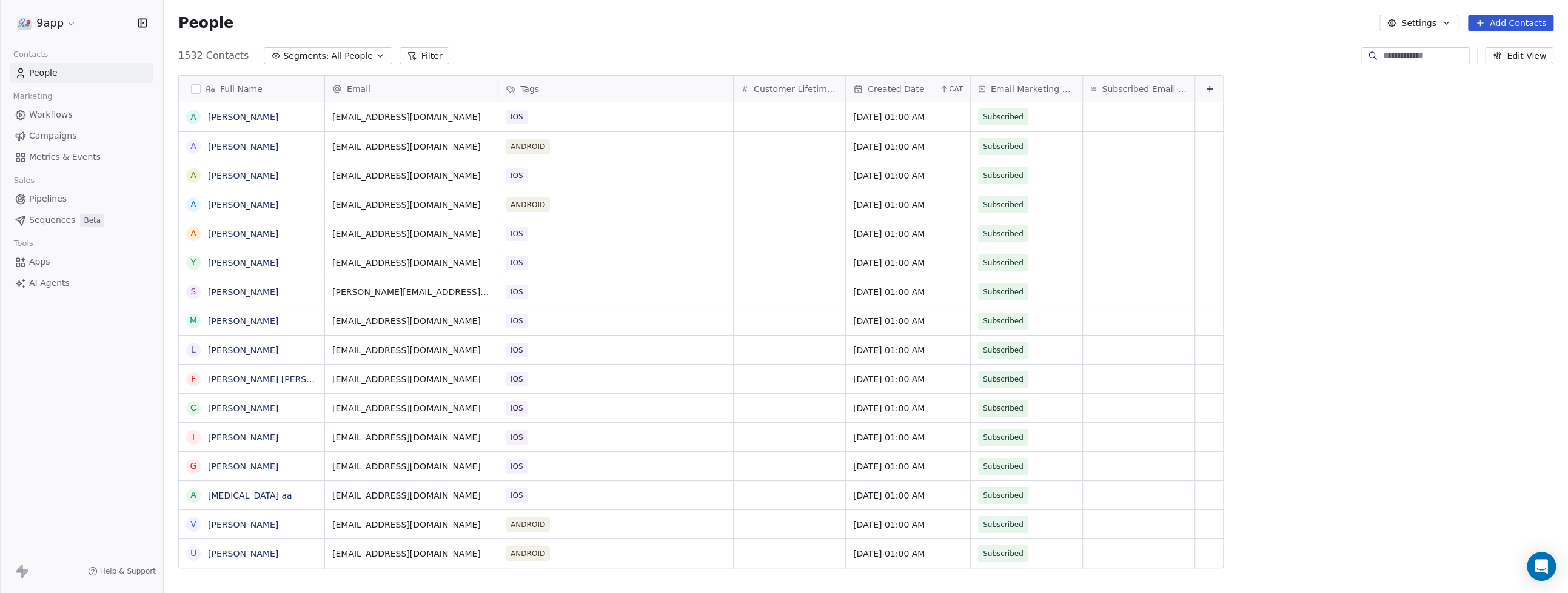
scroll to position [511, 1392]
click at [1436, 56] on input at bounding box center [1425, 56] width 85 height 12
type input "**********"
click at [1405, 56] on input at bounding box center [1425, 56] width 85 height 12
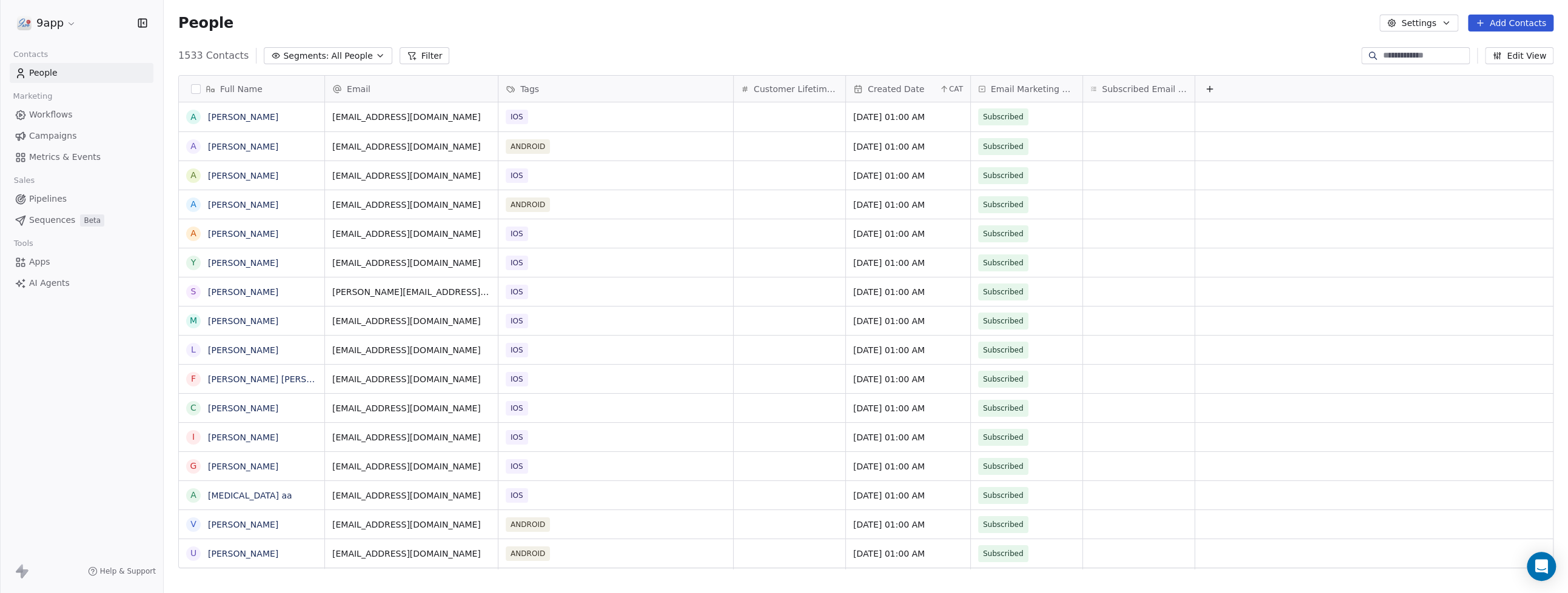
type input "**********"
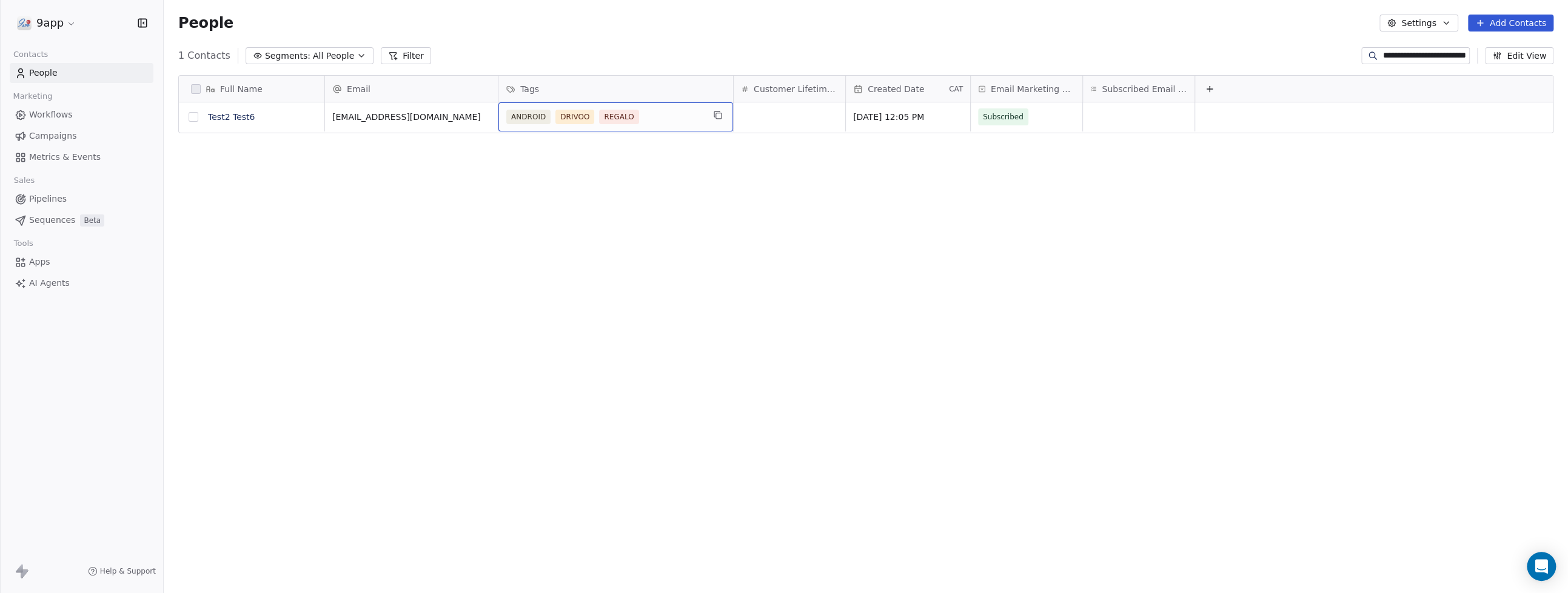
click at [192, 116] on button "grid" at bounding box center [193, 117] width 10 height 10
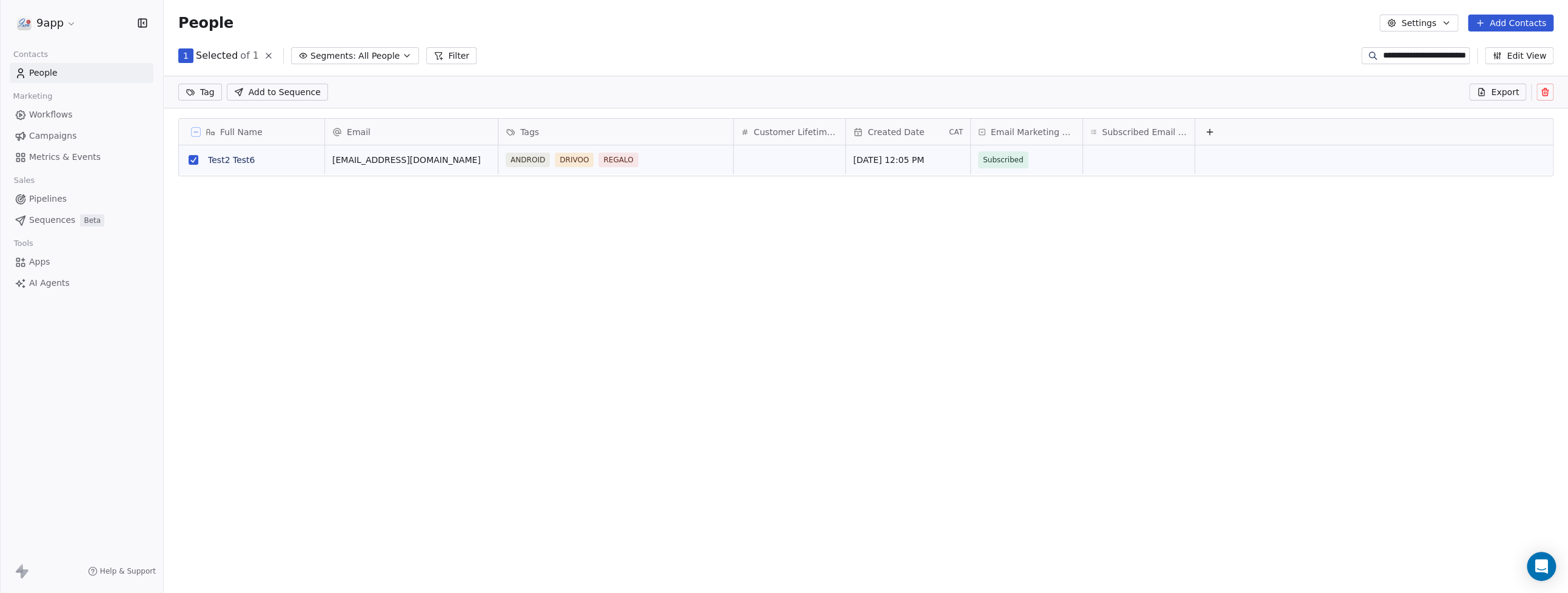
click at [1548, 91] on icon at bounding box center [1545, 93] width 6 height 6
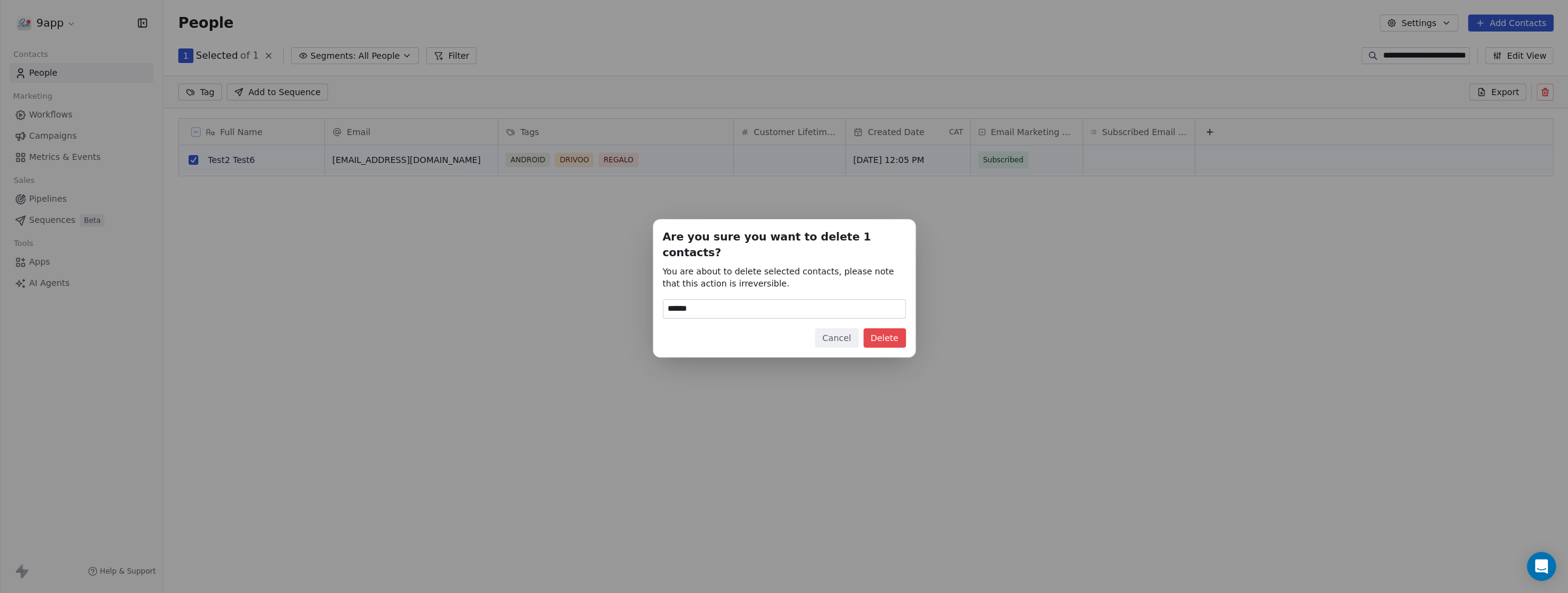
type input "******"
click at [878, 328] on button "Delete" at bounding box center [885, 338] width 42 height 20
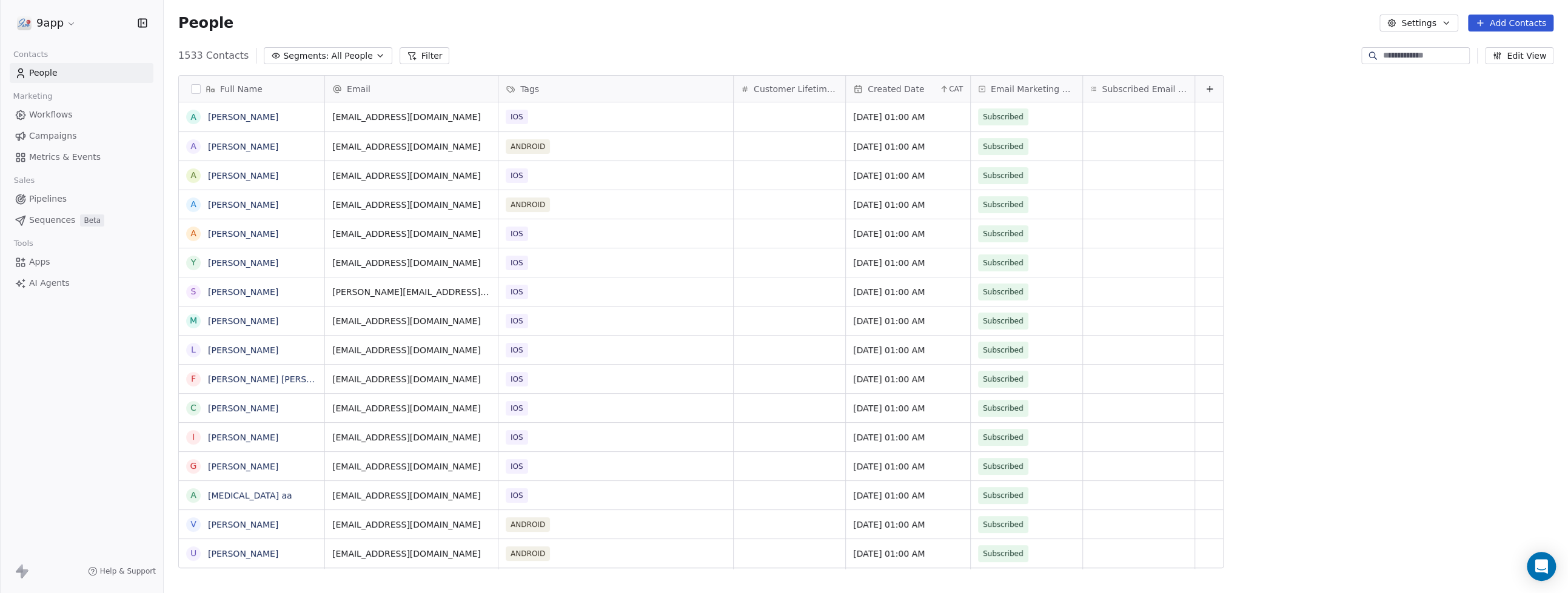
scroll to position [511, 1392]
click at [1444, 61] on input at bounding box center [1425, 56] width 85 height 12
type input "**********"
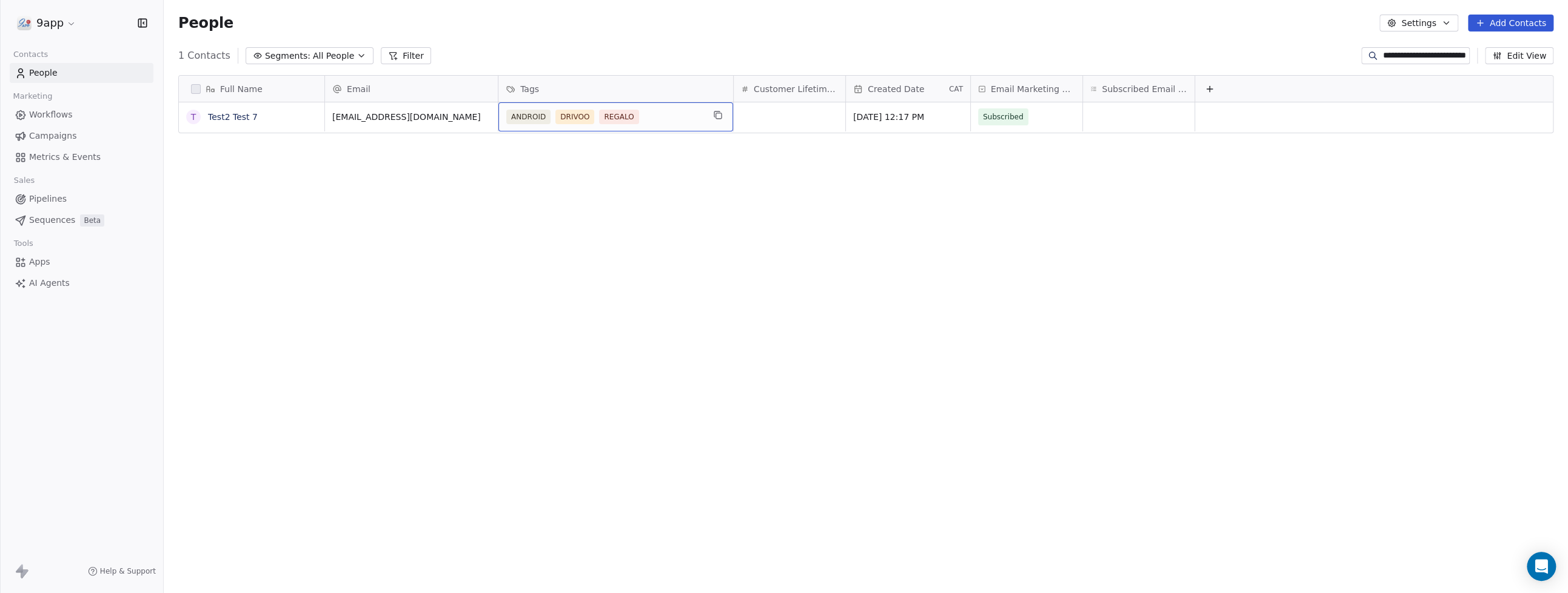
drag, startPoint x: 651, startPoint y: 108, endPoint x: 637, endPoint y: 114, distance: 15.2
click at [637, 114] on div "ANDROID DRIVOO REGALO" at bounding box center [605, 117] width 197 height 15
click at [192, 119] on button "grid" at bounding box center [193, 117] width 10 height 10
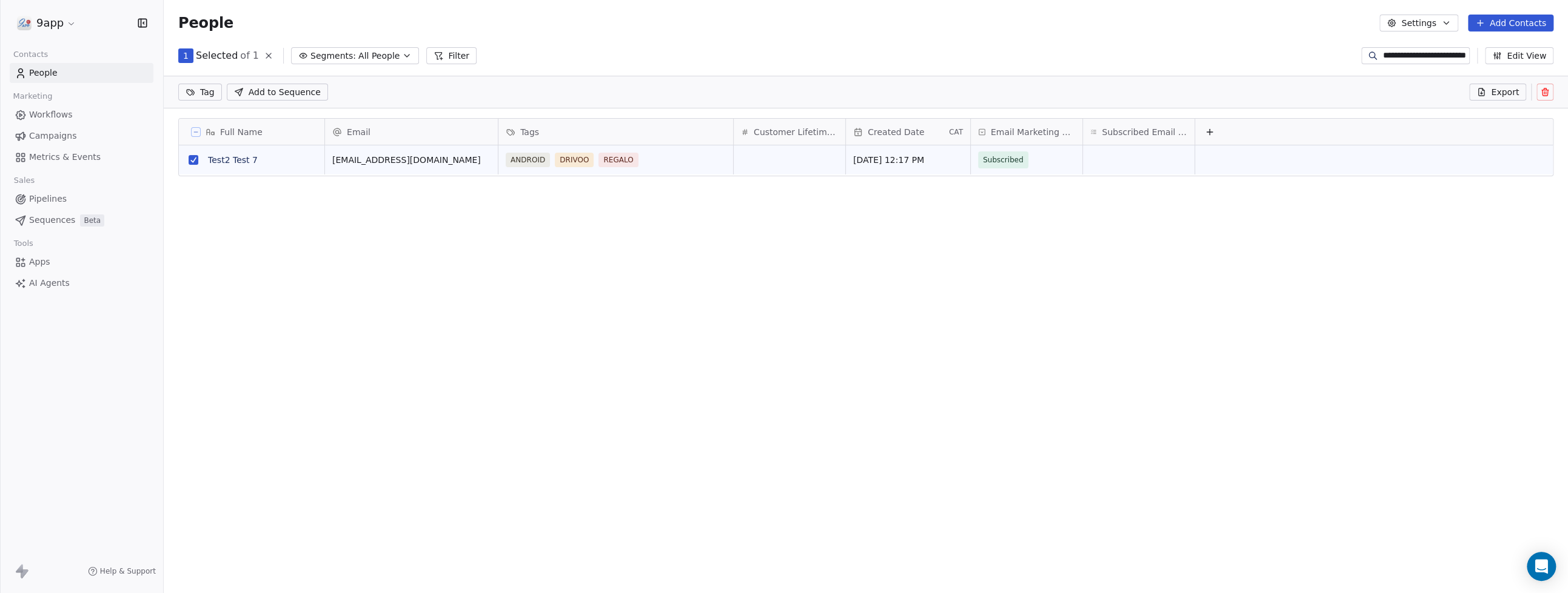
click at [523, 131] on span "Tags" at bounding box center [529, 131] width 19 height 12
click at [533, 161] on span "Manage property" at bounding box center [557, 157] width 72 height 12
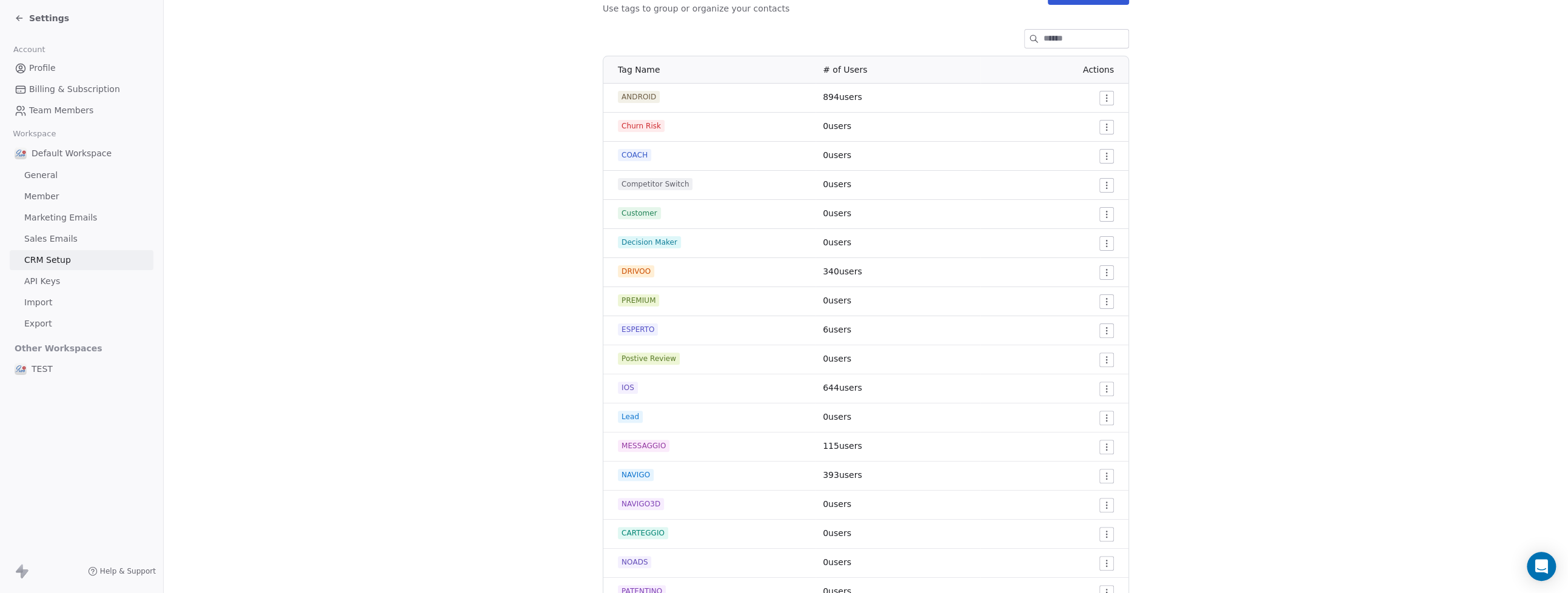
scroll to position [78, 0]
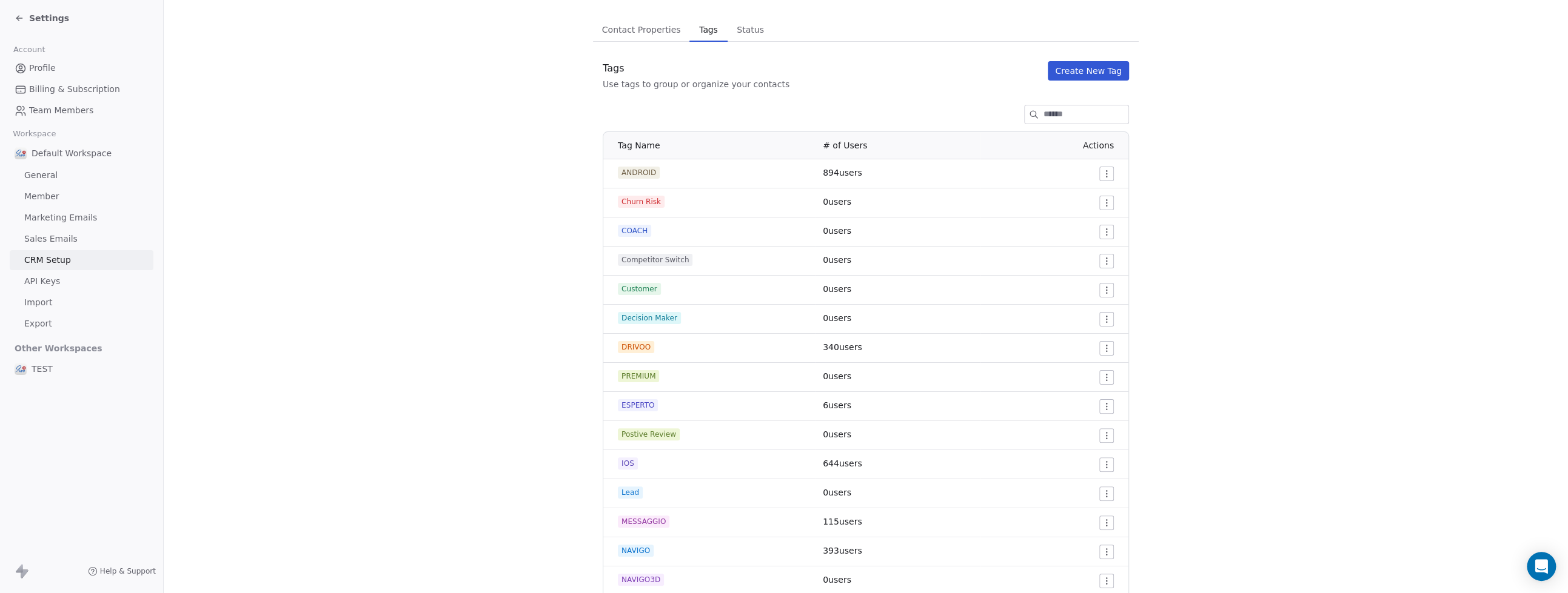
click at [628, 377] on span "PREMIUM" at bounding box center [638, 376] width 41 height 12
click at [668, 374] on div "PREMIUM" at bounding box center [713, 376] width 191 height 12
click at [1100, 374] on html "Settings Account Profile Billing & Subscription Team Members Workspace Default …" at bounding box center [784, 296] width 1568 height 593
click at [1082, 405] on span "Edit" at bounding box center [1079, 400] width 16 height 12
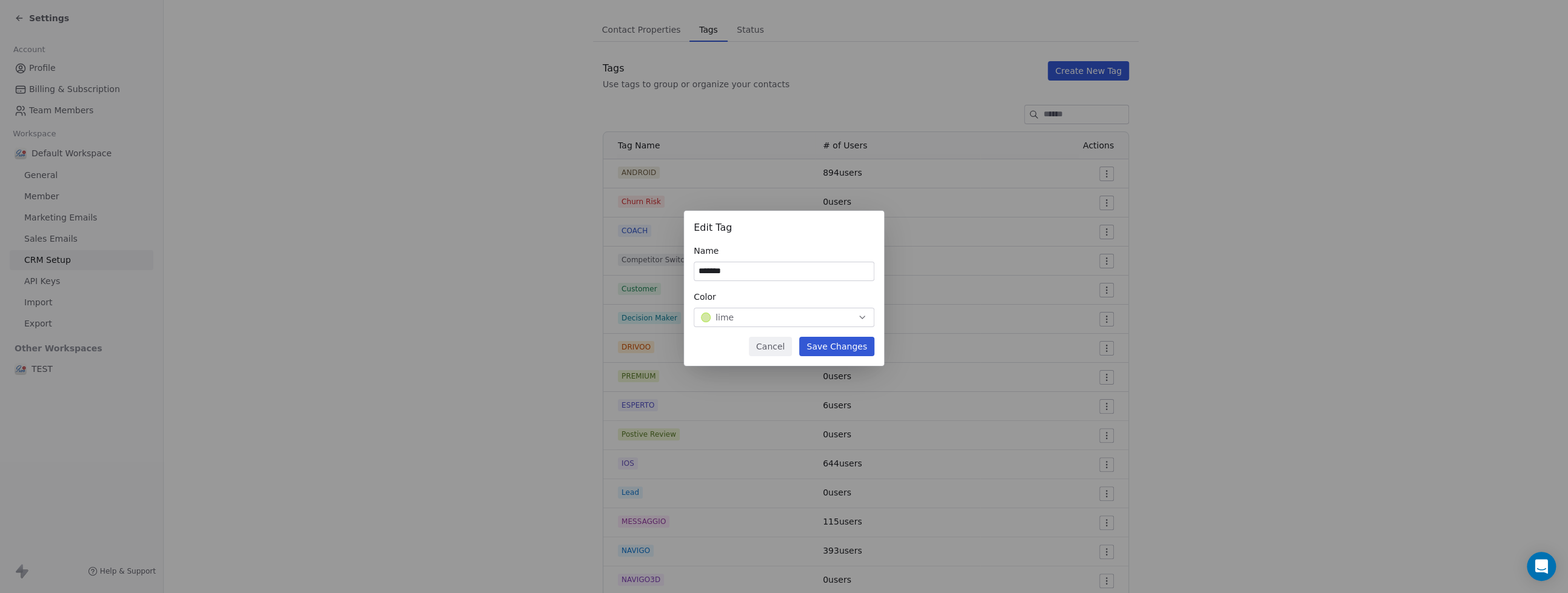
click at [804, 271] on input "*******" at bounding box center [783, 271] width 179 height 18
click at [782, 339] on button "Cancel" at bounding box center [770, 347] width 43 height 20
